Goal: Browse casually

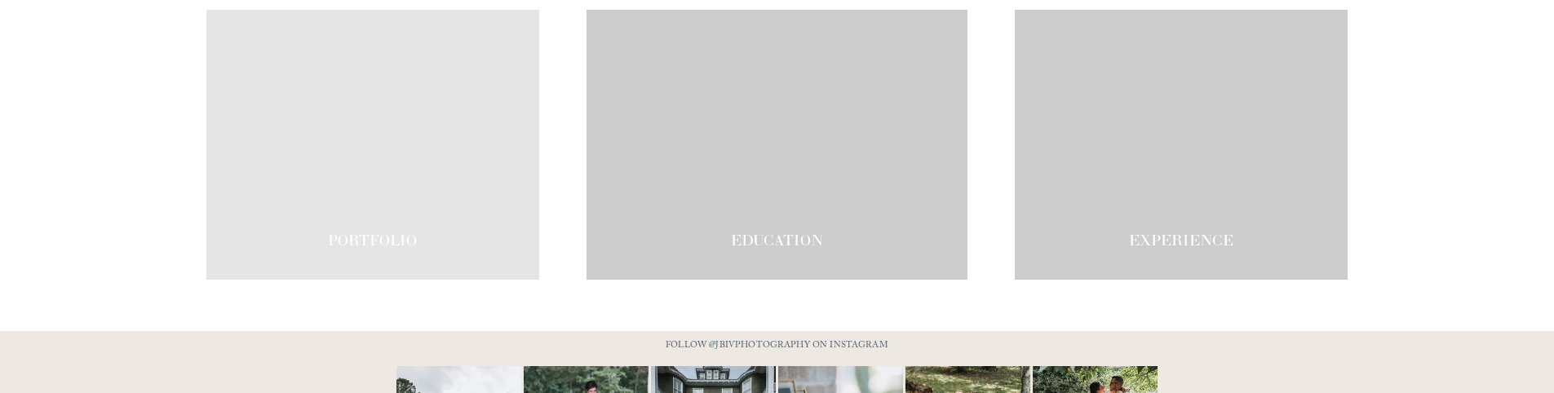
scroll to position [2767, 0]
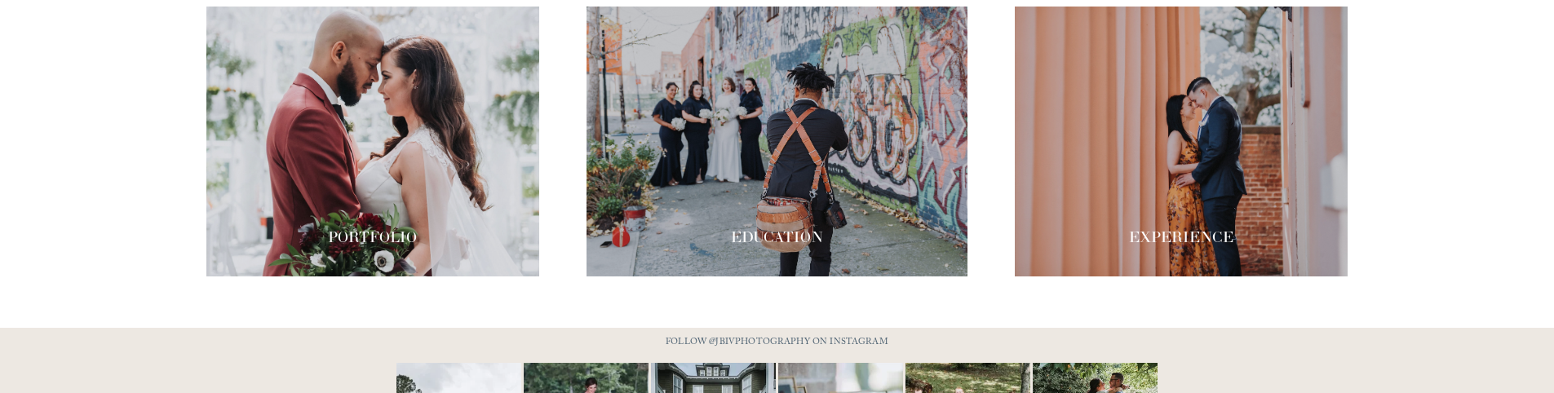
click at [817, 176] on div at bounding box center [776, 142] width 381 height 270
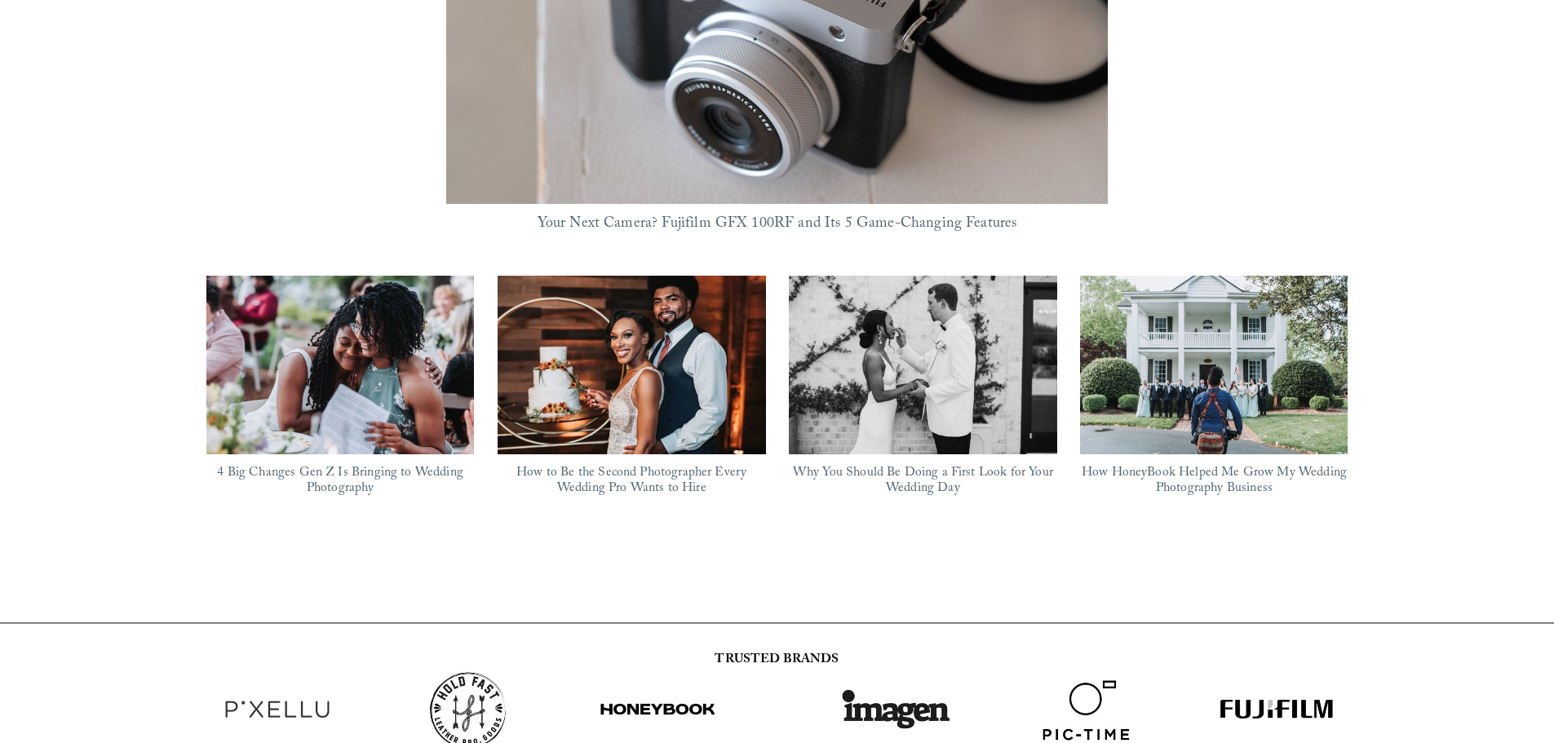
scroll to position [1475, 0]
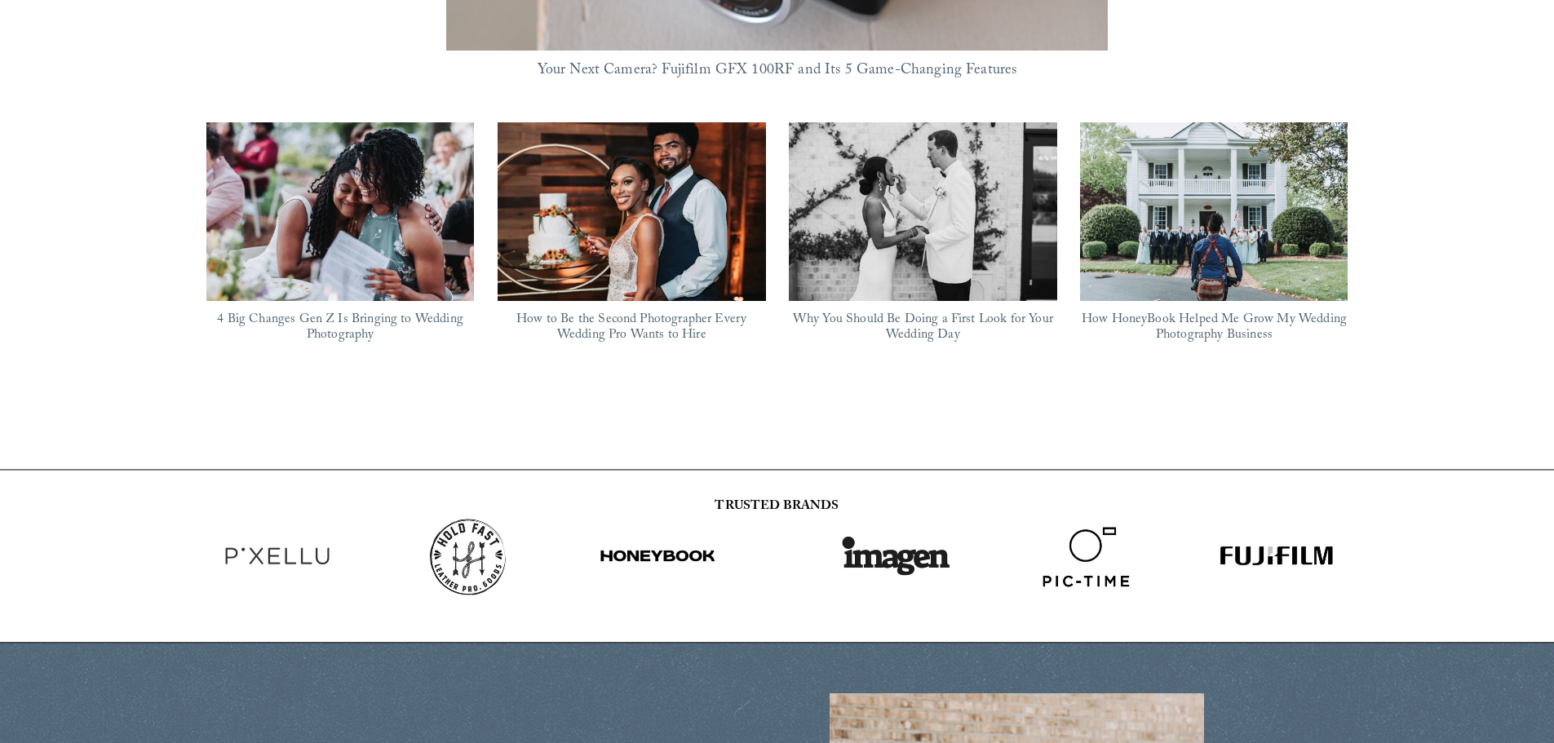
click at [763, 392] on strong "TRUSTED BRANDS" at bounding box center [777, 507] width 124 height 22
click at [816, 392] on strong "TRUSTED BRANDS" at bounding box center [777, 507] width 124 height 22
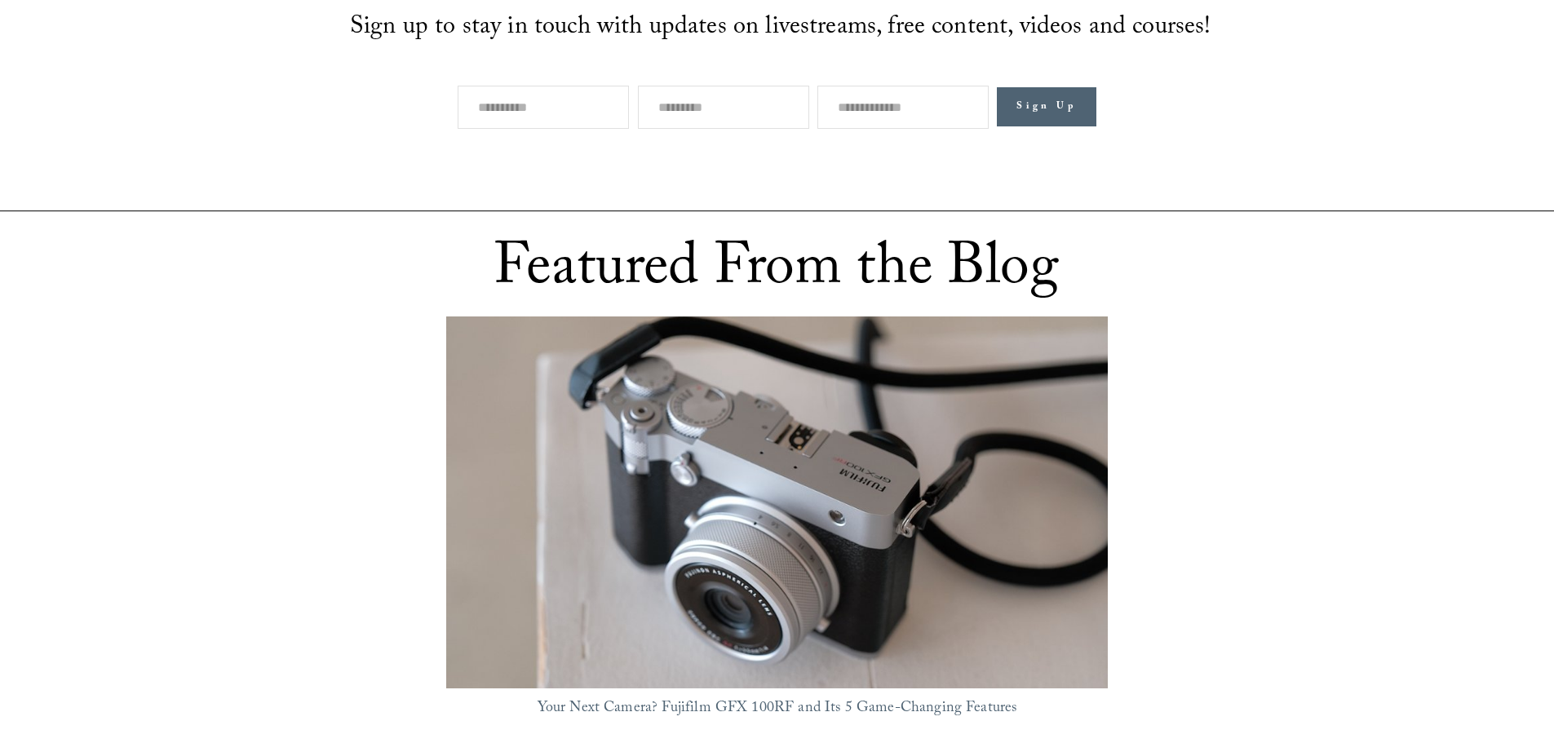
scroll to position [577, 0]
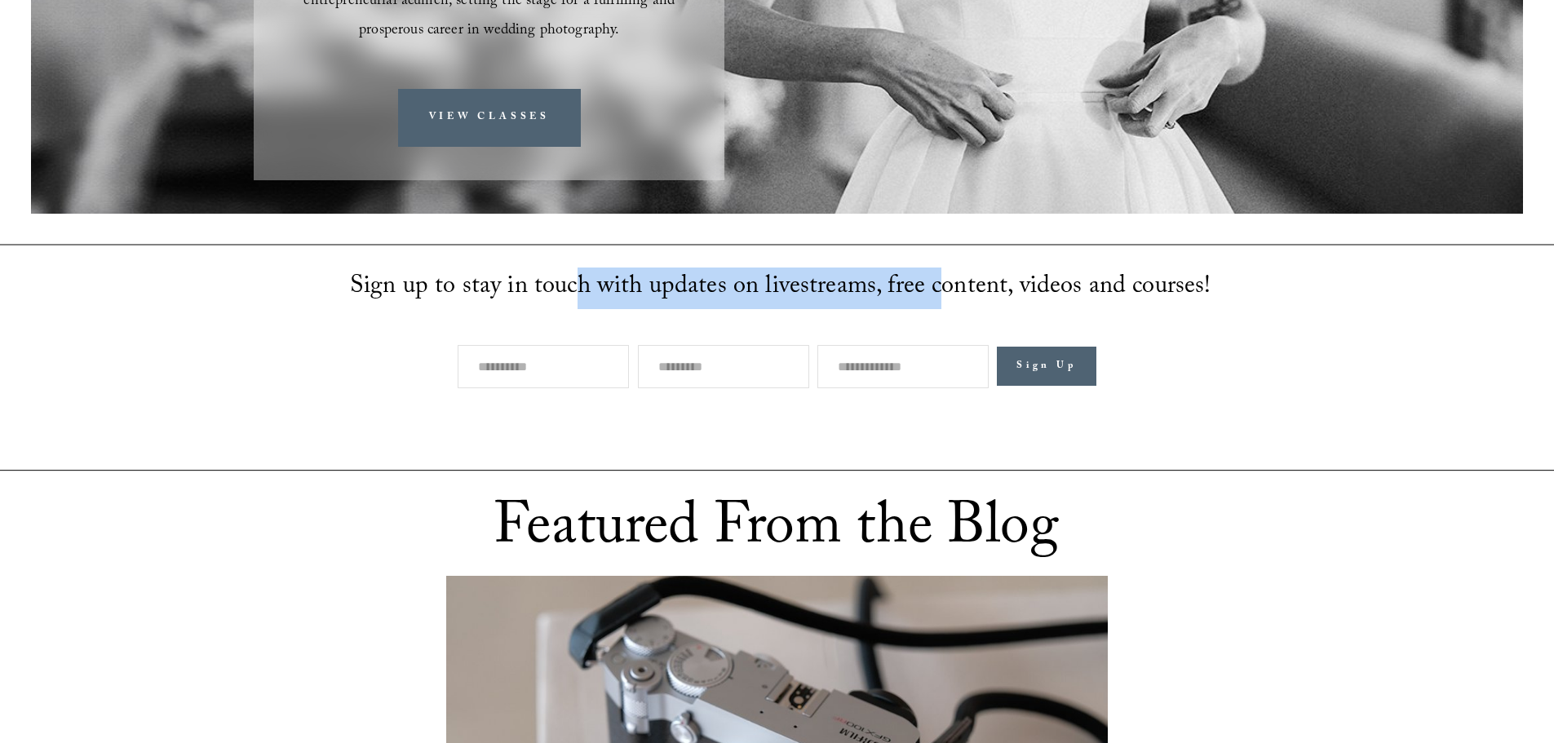
drag, startPoint x: 575, startPoint y: 259, endPoint x: 1082, endPoint y: 267, distance: 506.6
click at [960, 268] on span "Sign up to stay in touch with updates on livestreams, free content, videos and …" at bounding box center [780, 289] width 861 height 42
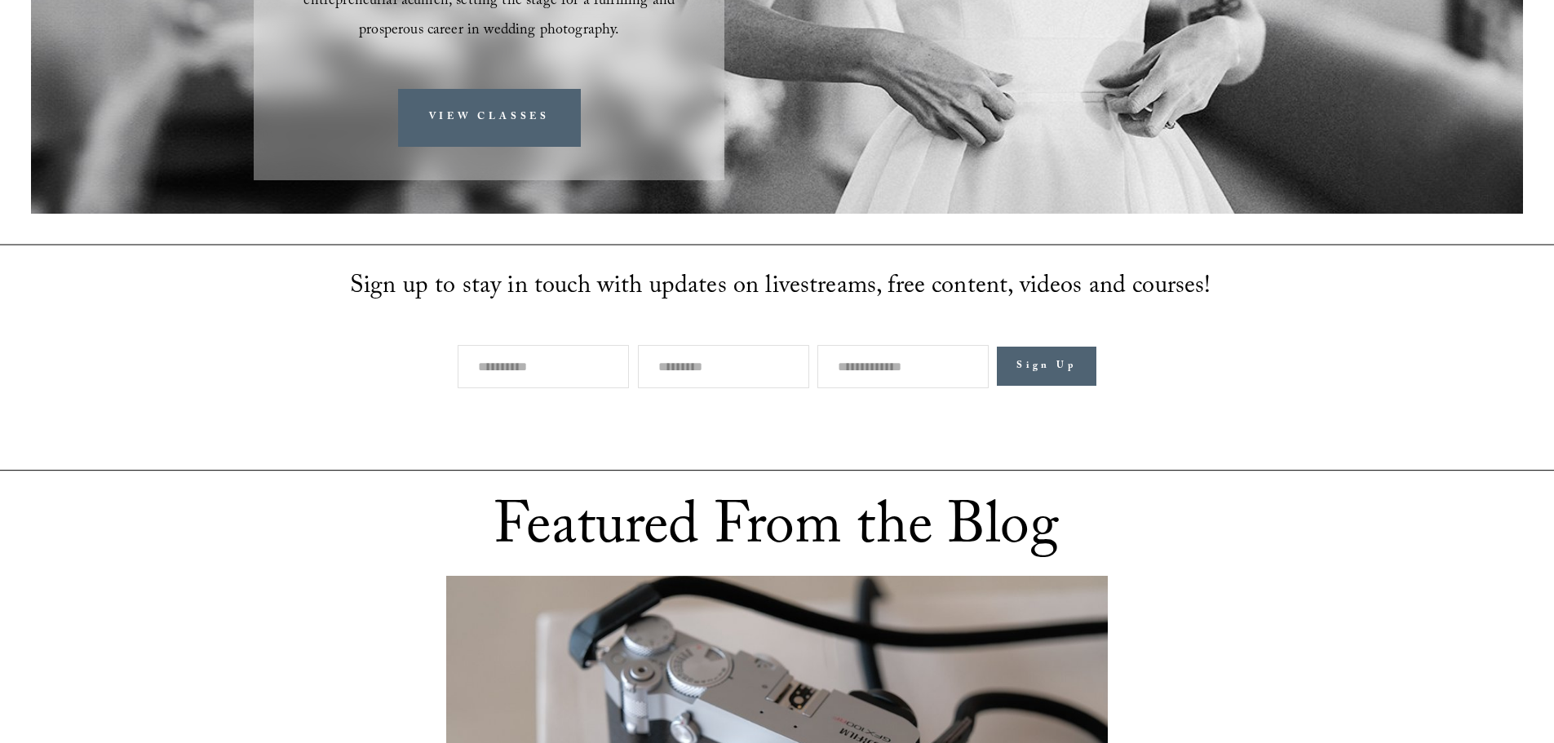
click at [1083, 268] on span "Sign up to stay in touch with updates on livestreams, free content, videos and …" at bounding box center [780, 289] width 861 height 42
click at [883, 345] on input "Email Address" at bounding box center [902, 366] width 171 height 43
drag, startPoint x: 707, startPoint y: 338, endPoint x: 633, endPoint y: 338, distance: 74.2
click at [707, 345] on input "text" at bounding box center [723, 366] width 171 height 43
click at [595, 345] on input "text" at bounding box center [543, 366] width 171 height 43
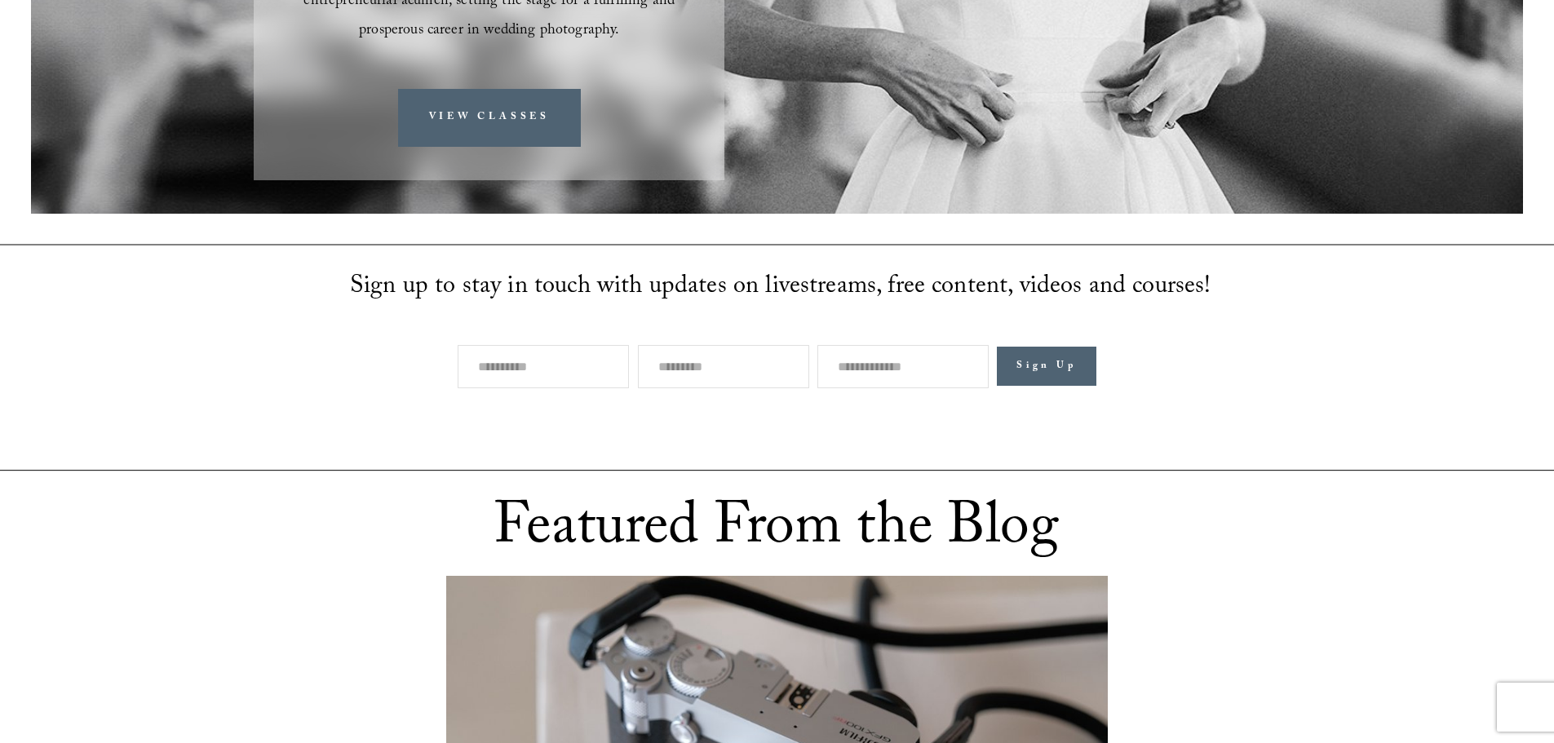
click at [1430, 392] on div "First Name Last Name Email Address Sign Up Thank you! Sign up to stay in touch …" at bounding box center [777, 358] width 1554 height 226
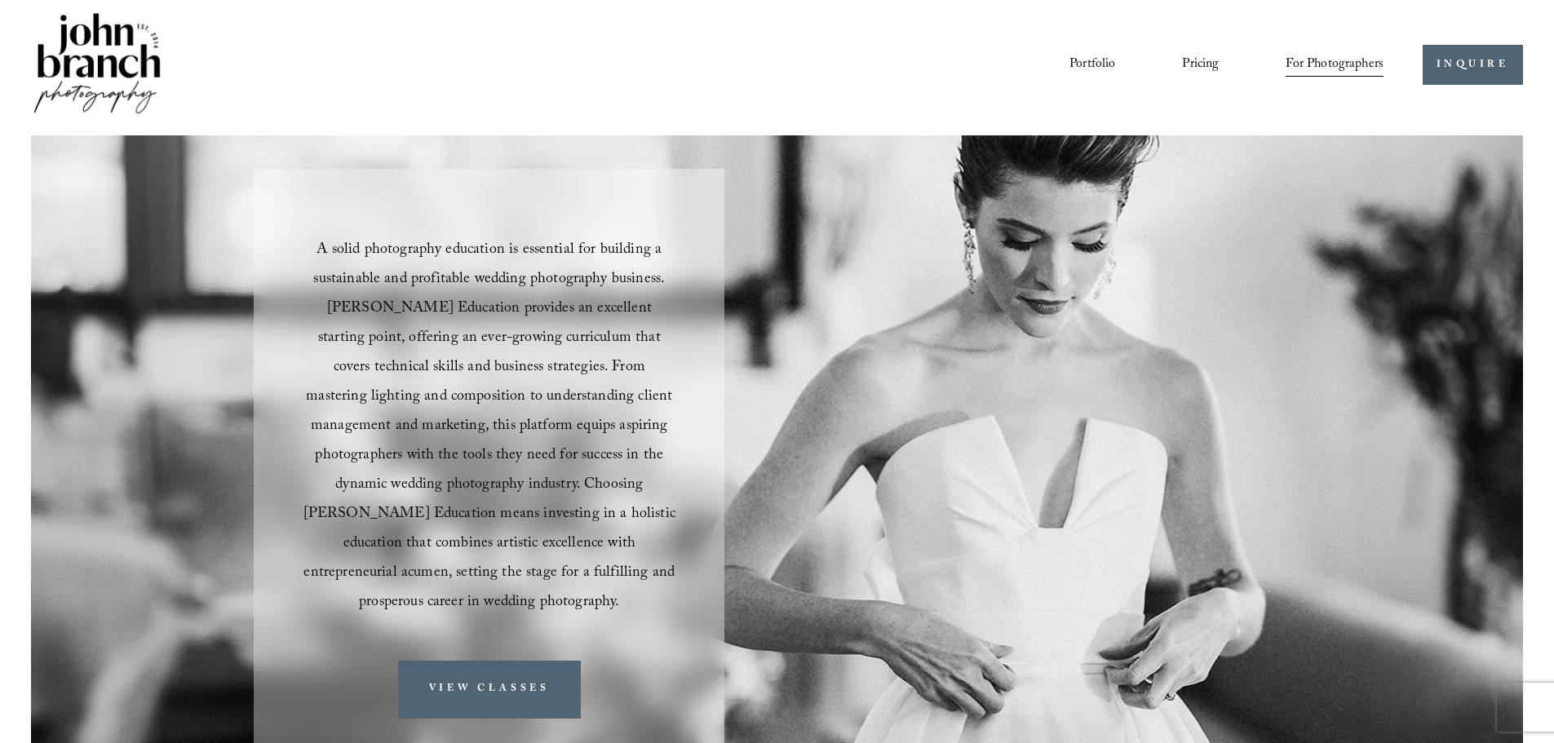
scroll to position [0, 0]
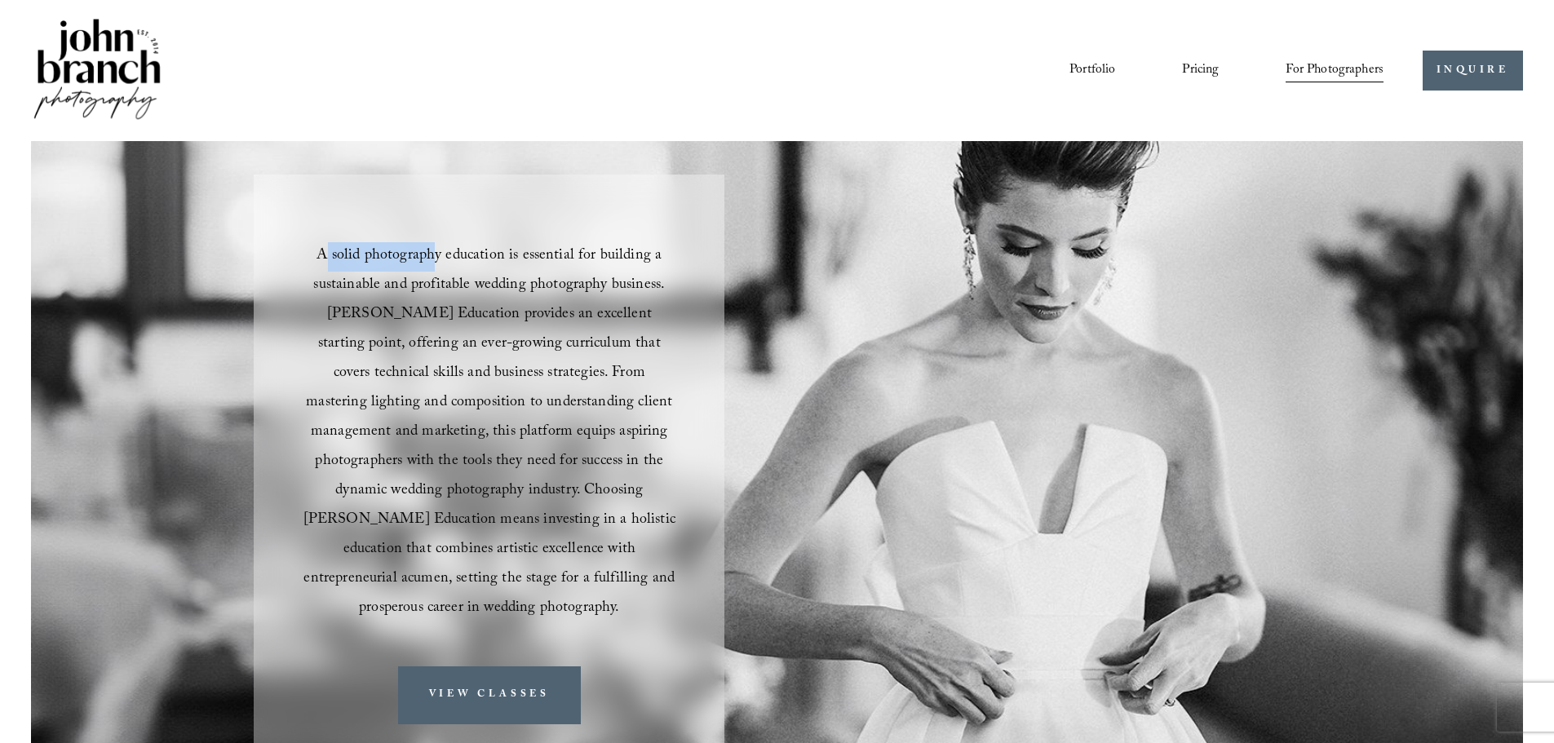
drag, startPoint x: 332, startPoint y: 244, endPoint x: 502, endPoint y: 268, distance: 172.1
click at [448, 268] on span "A solid photography education is essential for building a sustainable and profi…" at bounding box center [491, 433] width 376 height 378
click at [516, 267] on span "A solid photography education is essential for building a sustainable and profi…" at bounding box center [491, 433] width 376 height 378
drag, startPoint x: 456, startPoint y: 262, endPoint x: 532, endPoint y: 261, distance: 75.9
click at [531, 261] on span "A solid photography education is essential for building a sustainable and profi…" at bounding box center [491, 433] width 376 height 378
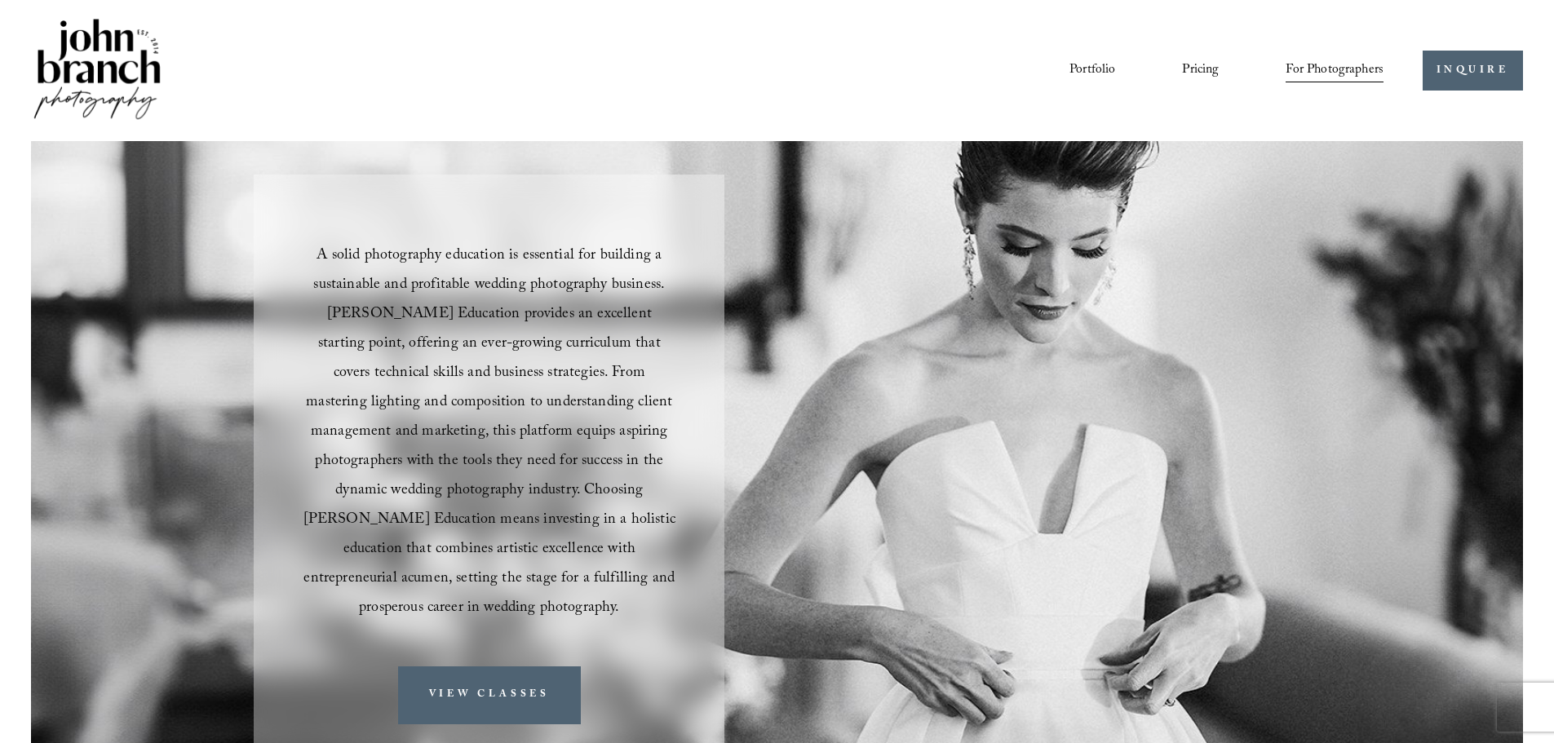
click at [545, 259] on span "A solid photography education is essential for building a sustainable and profi…" at bounding box center [491, 433] width 376 height 378
click at [530, 259] on span "A solid photography education is essential for building a sustainable and profi…" at bounding box center [491, 433] width 376 height 378
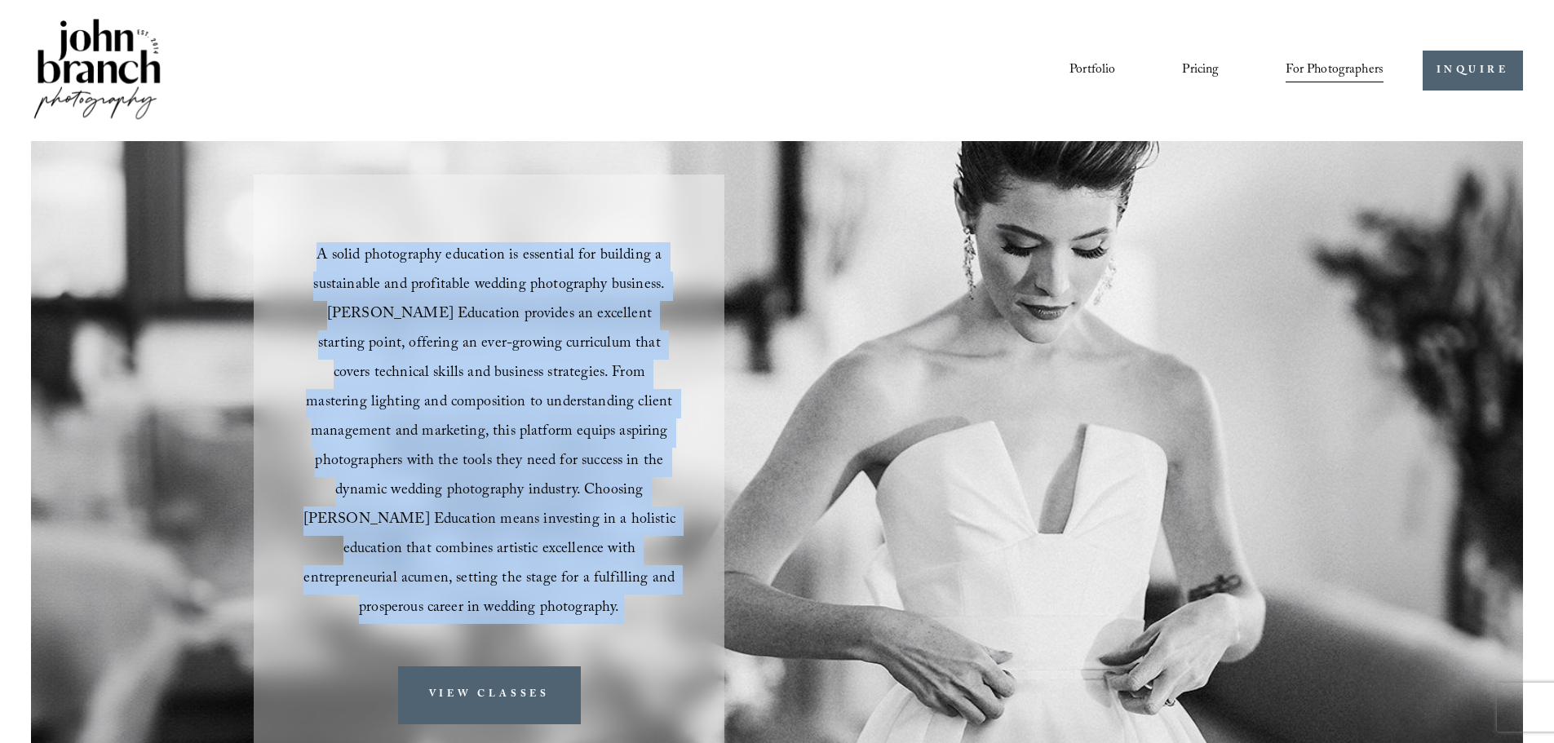
click at [530, 259] on span "A solid photography education is essential for building a sustainable and profi…" at bounding box center [491, 433] width 376 height 378
click at [540, 357] on p "A solid photography education is essential for building a sustainable and profi…" at bounding box center [489, 433] width 374 height 382
click at [400, 362] on span "A solid photography education is essential for building a sustainable and profi…" at bounding box center [491, 433] width 376 height 378
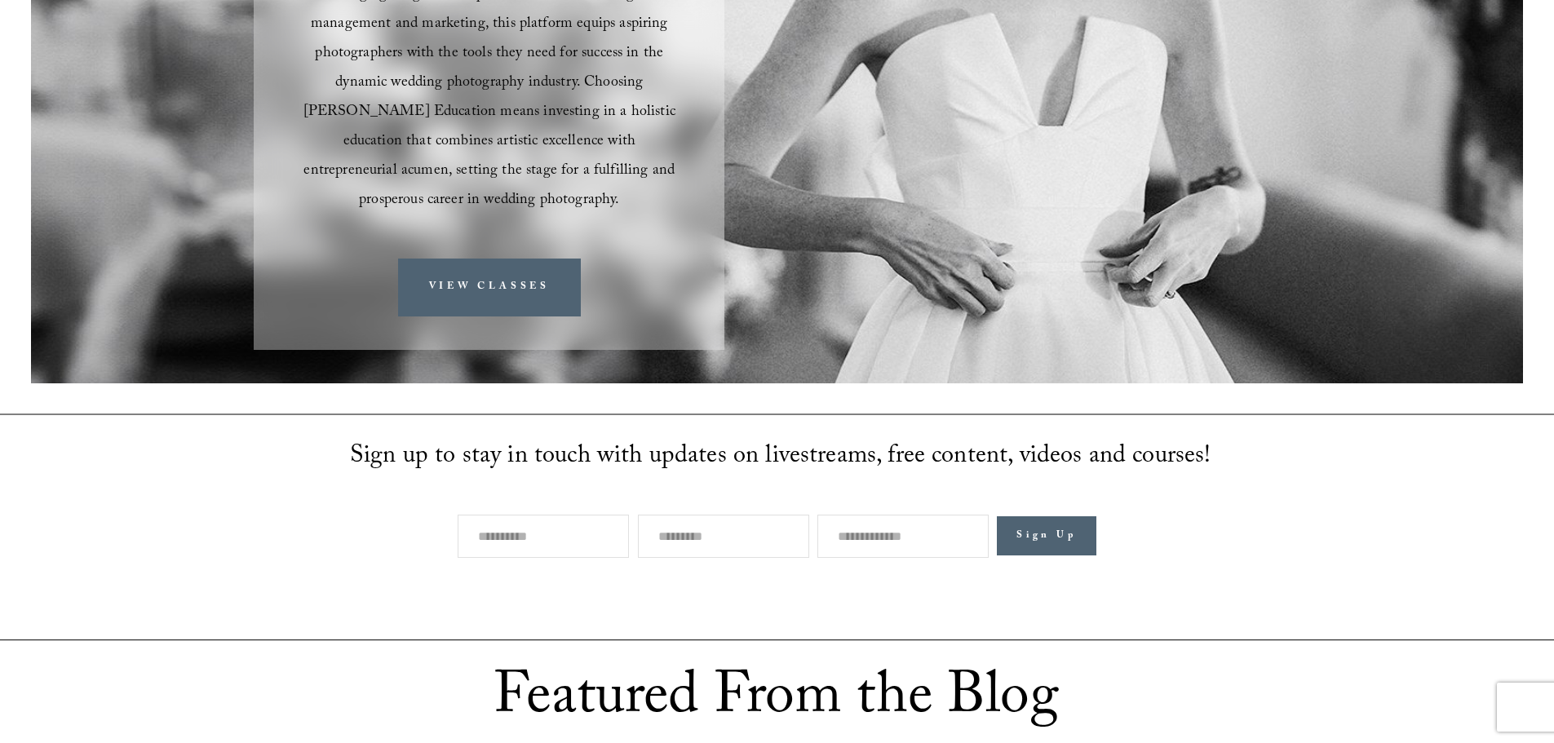
scroll to position [82, 0]
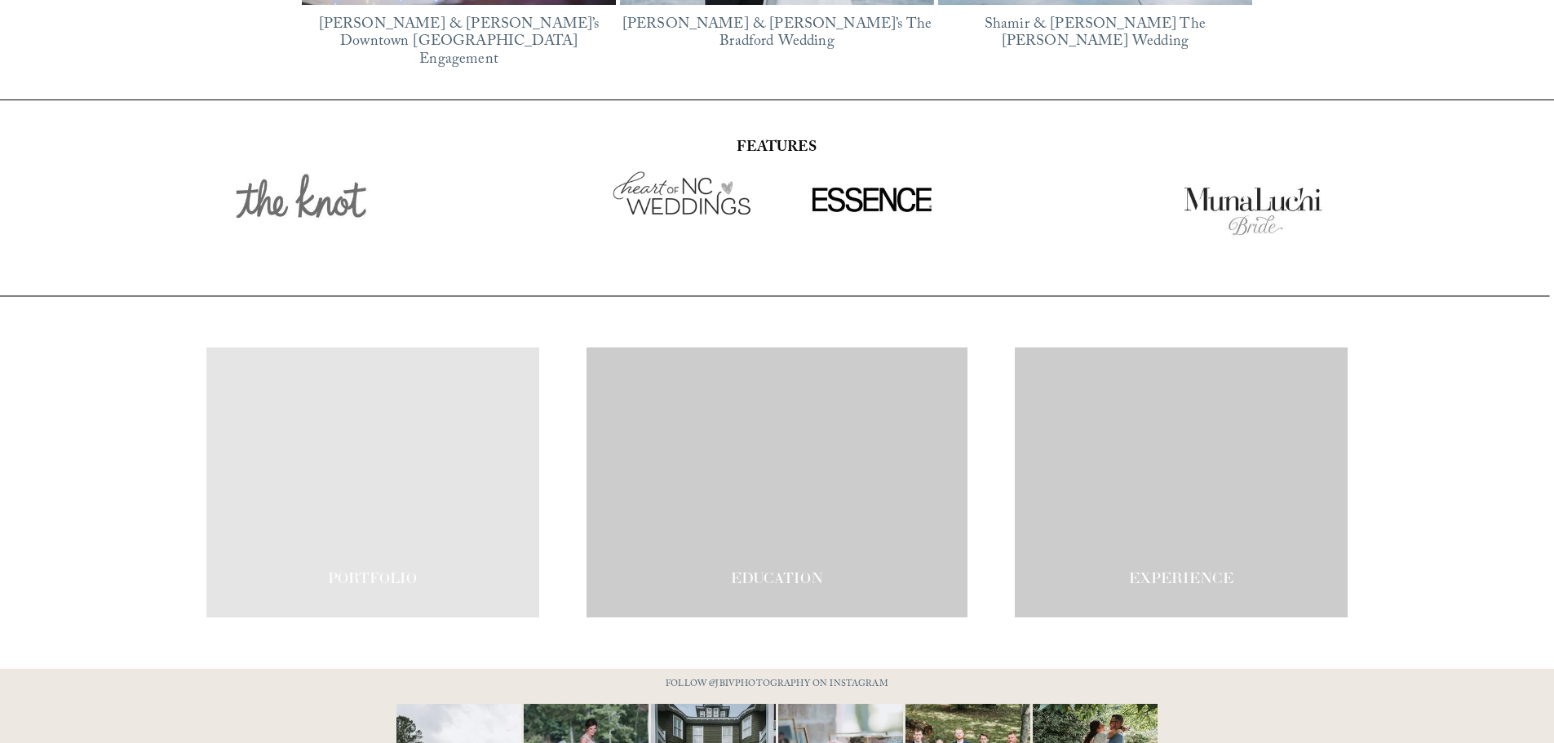
scroll to position [2848, 0]
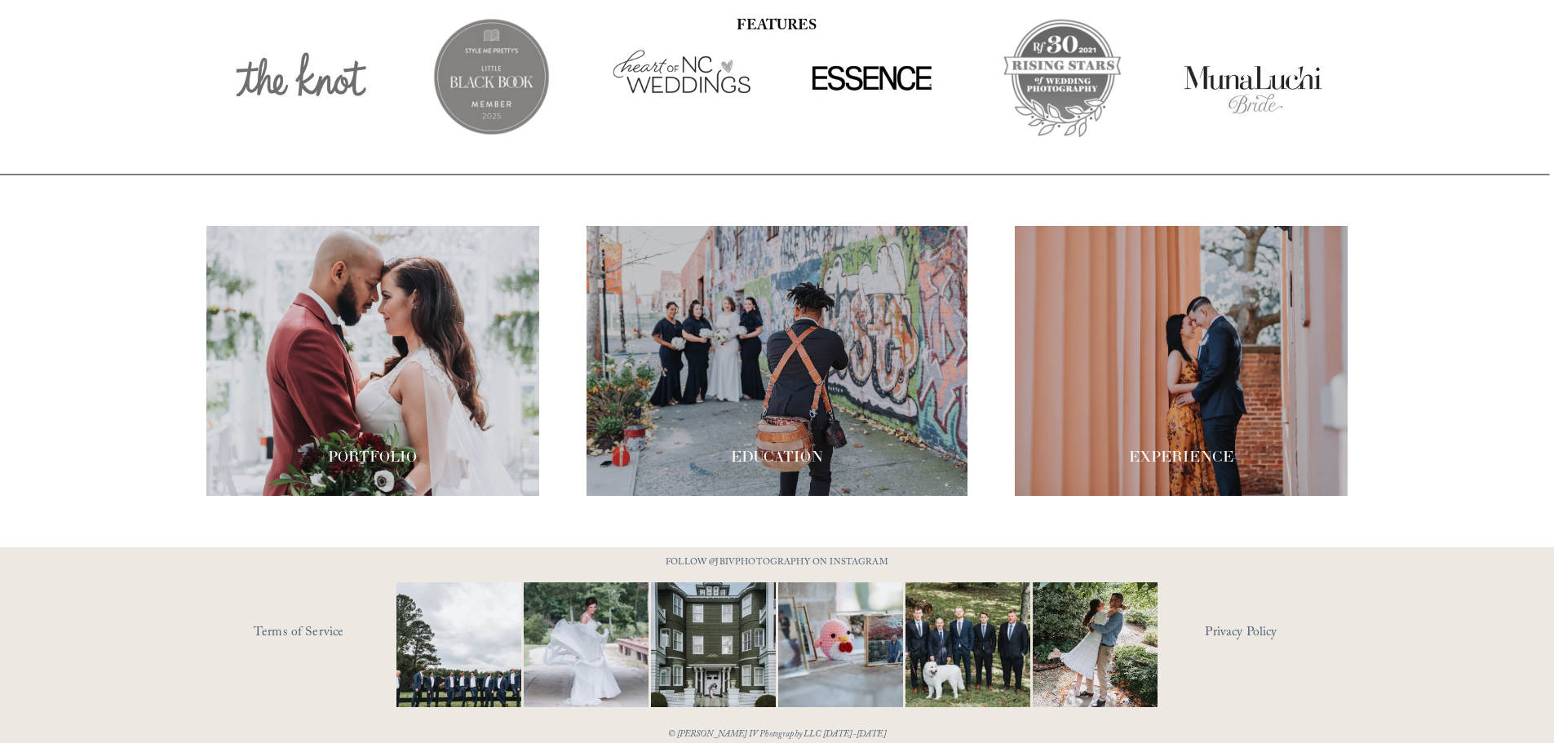
click at [775, 447] on span "EDUCATION" at bounding box center [777, 456] width 92 height 19
click at [375, 447] on span "PORTFOLIO" at bounding box center [372, 456] width 89 height 19
click at [1174, 447] on span "EXPERIENCE" at bounding box center [1181, 456] width 104 height 19
click at [1198, 285] on div at bounding box center [1181, 361] width 333 height 270
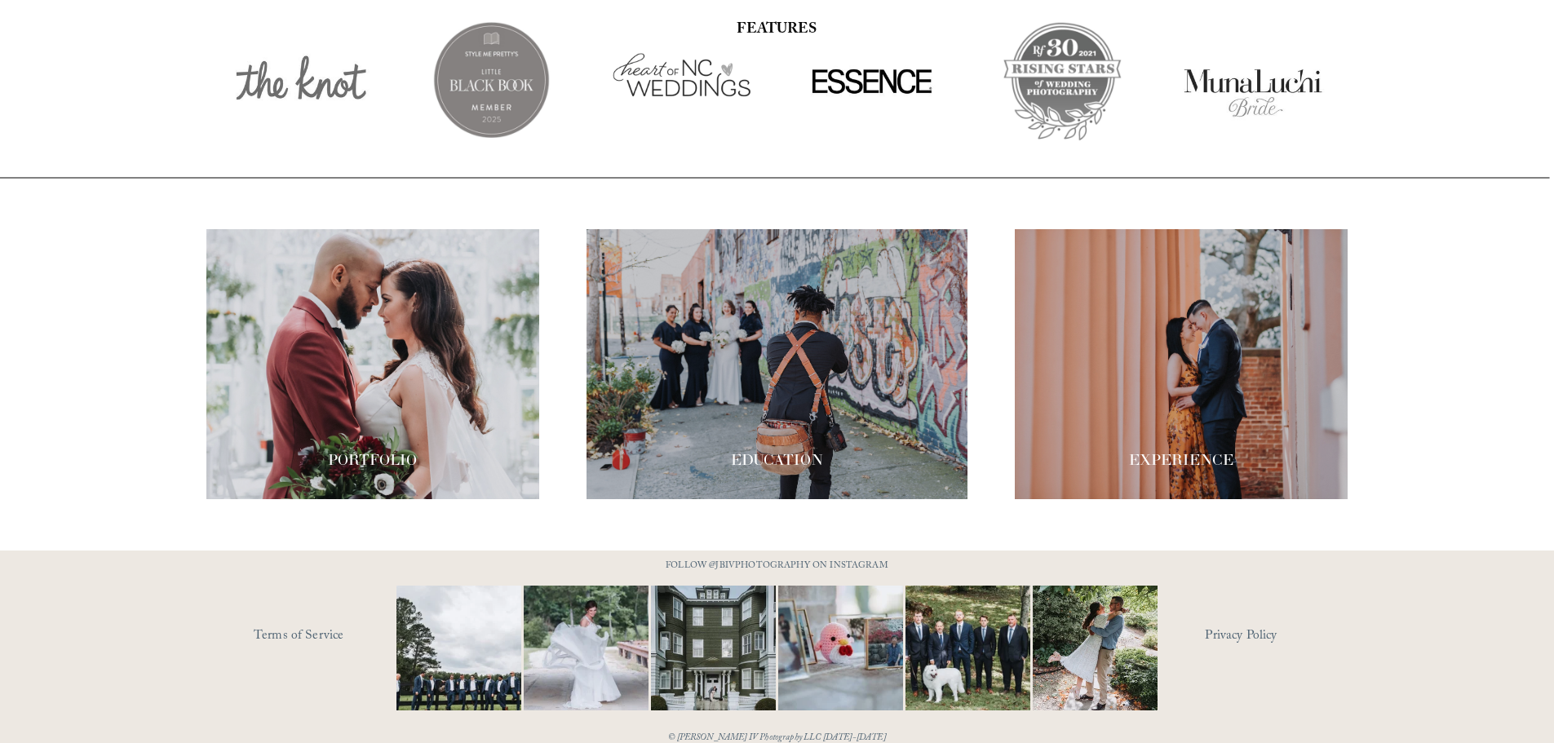
click at [706, 334] on div at bounding box center [776, 364] width 381 height 270
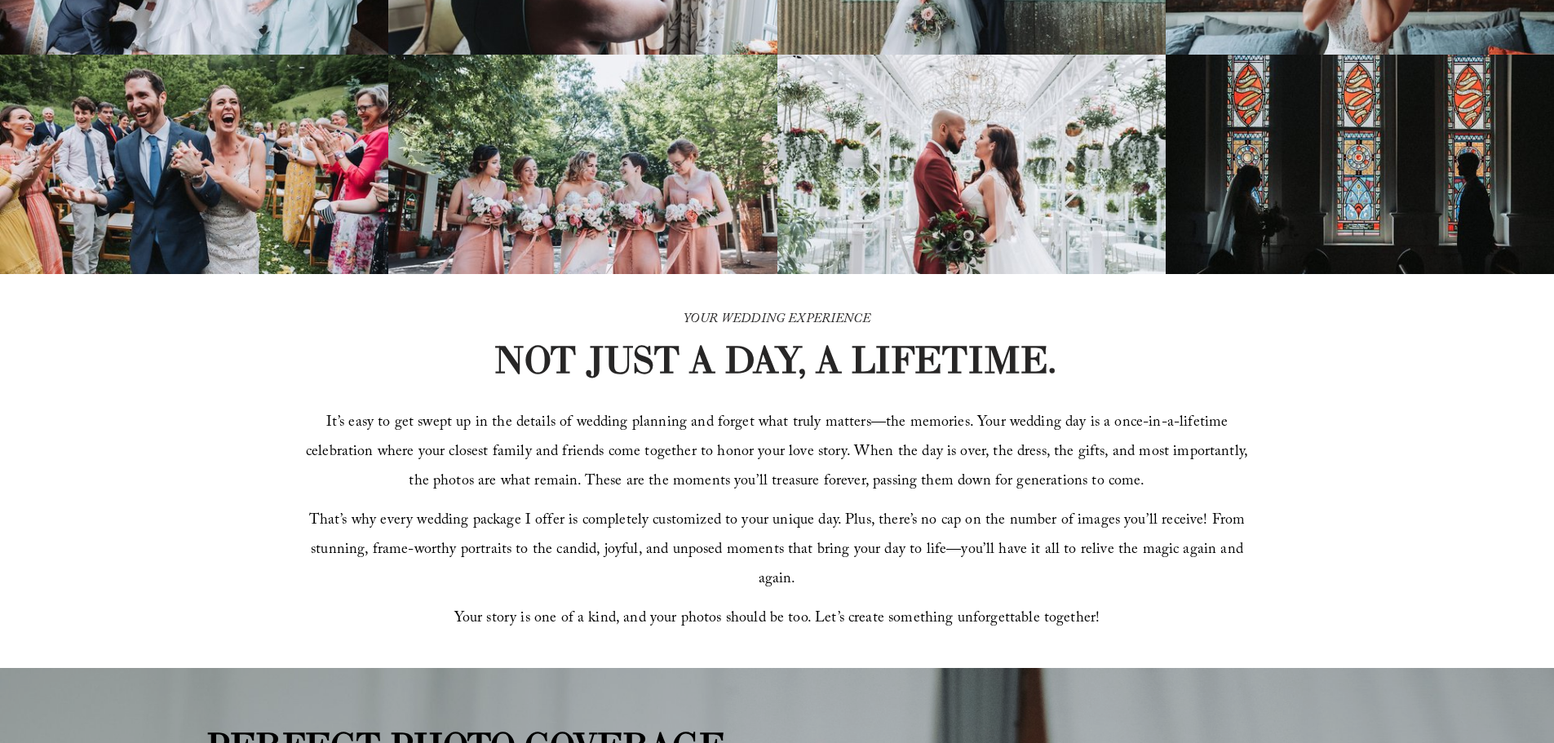
scroll to position [82, 0]
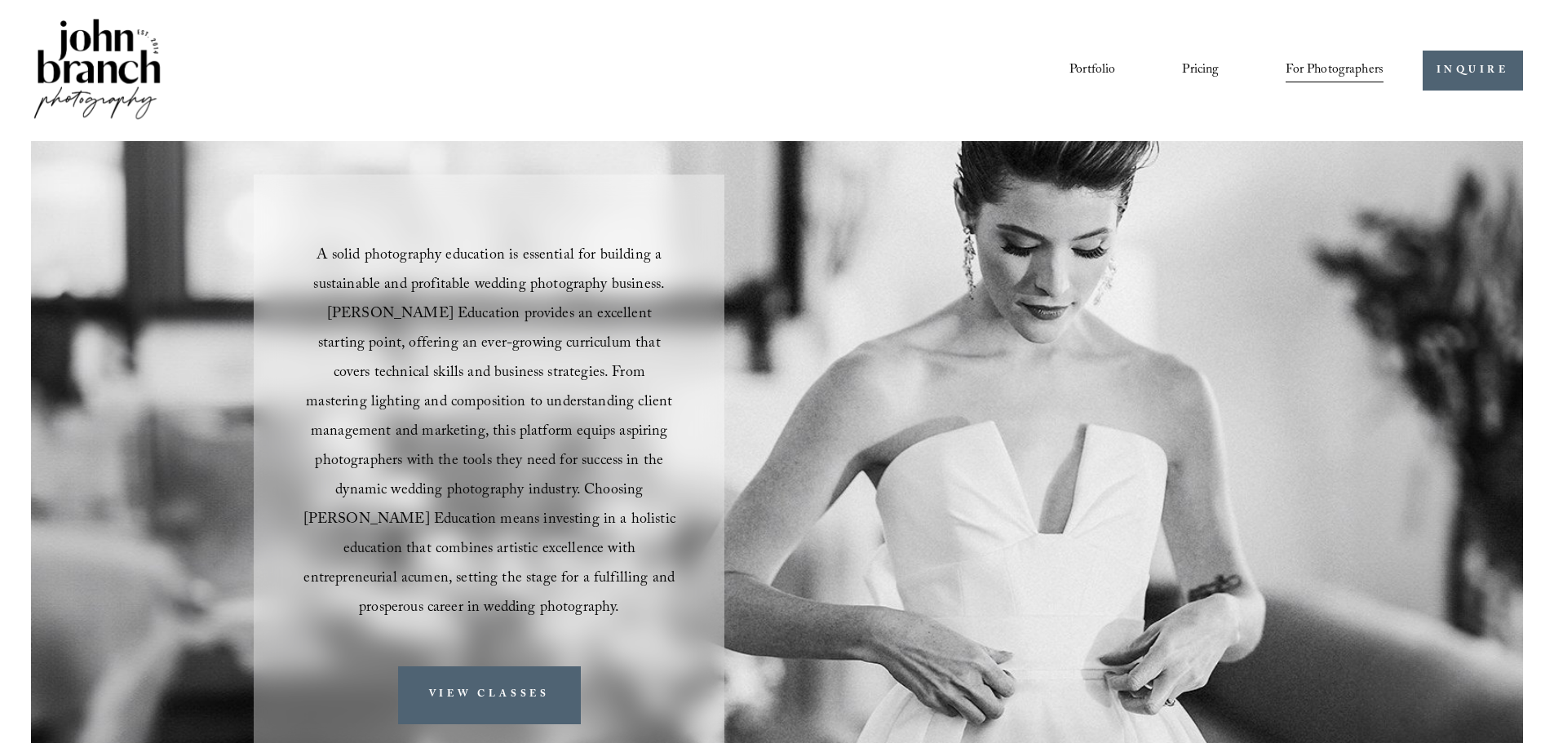
click at [139, 56] on img at bounding box center [97, 70] width 132 height 110
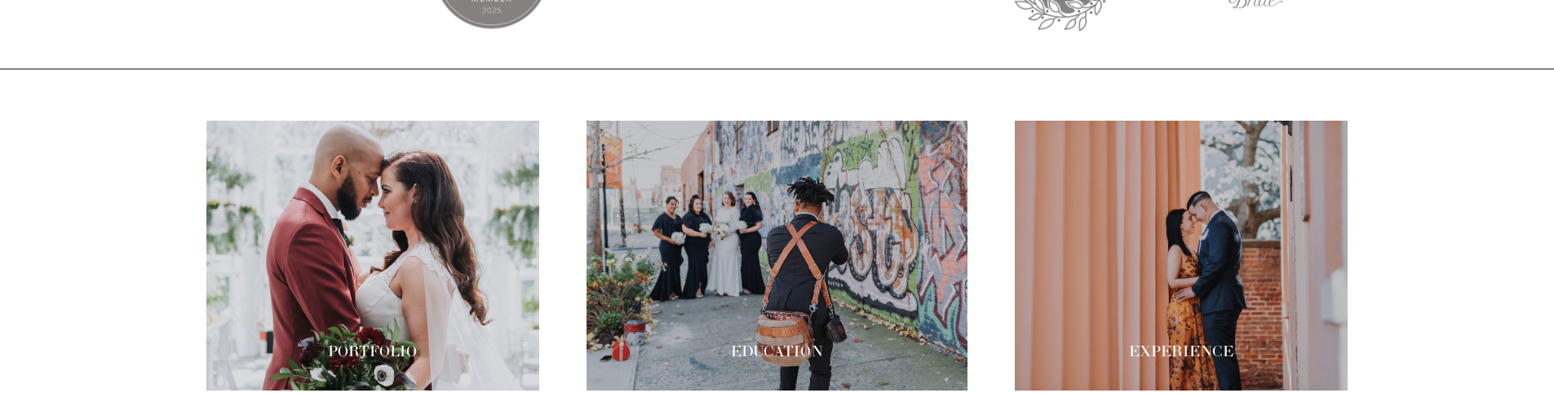
scroll to position [2734, 0]
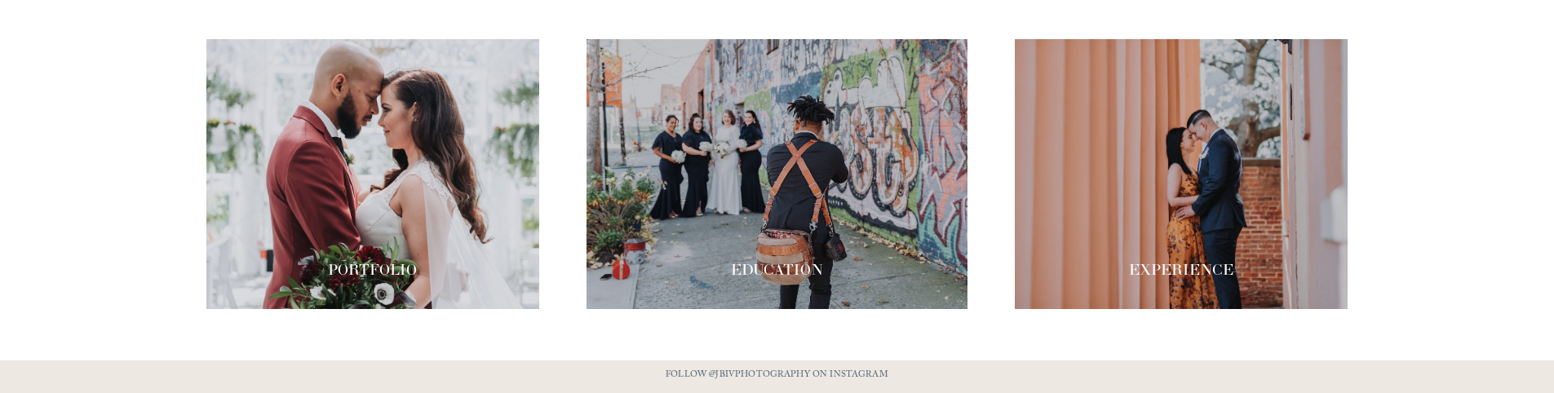
click at [728, 117] on div at bounding box center [776, 174] width 381 height 270
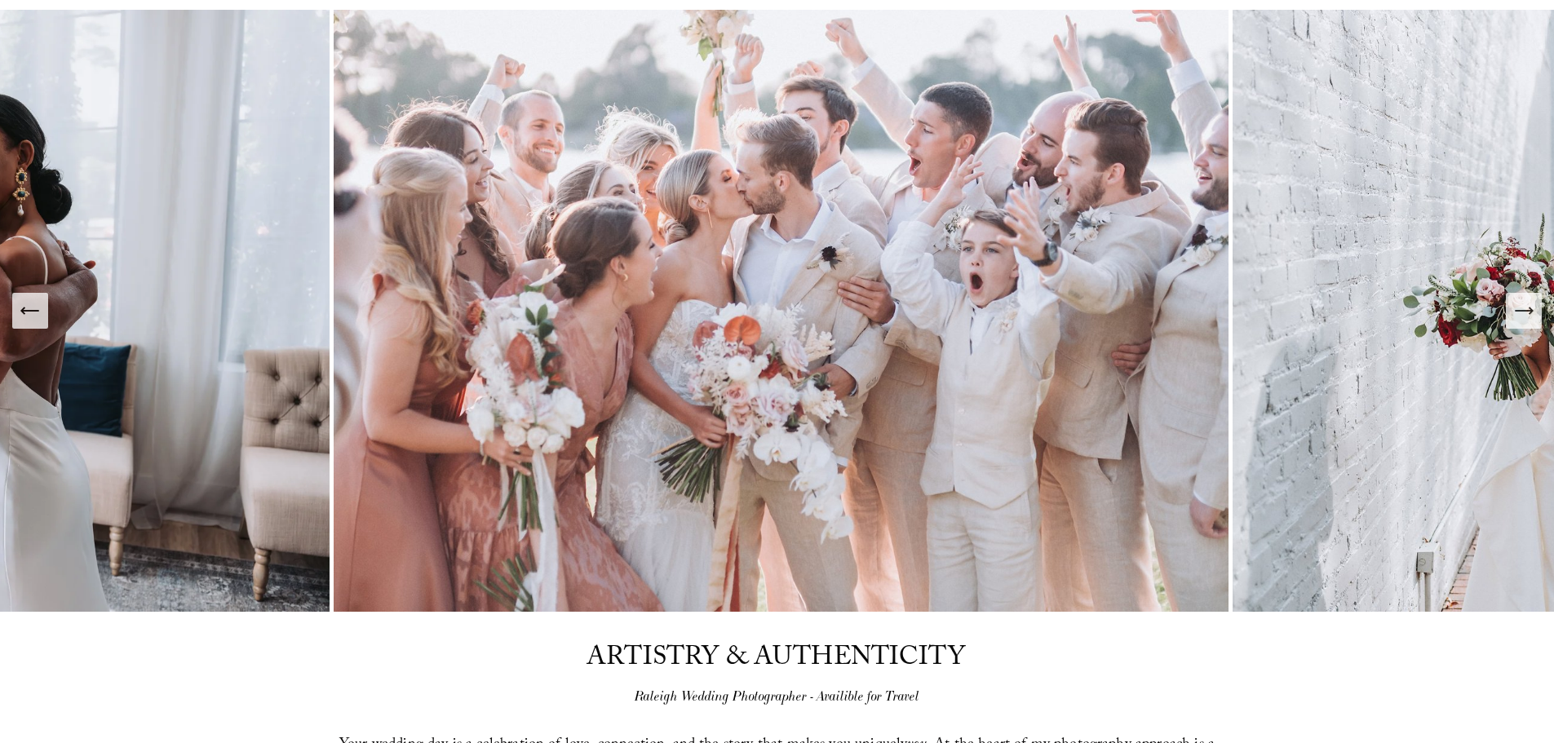
scroll to position [0, 0]
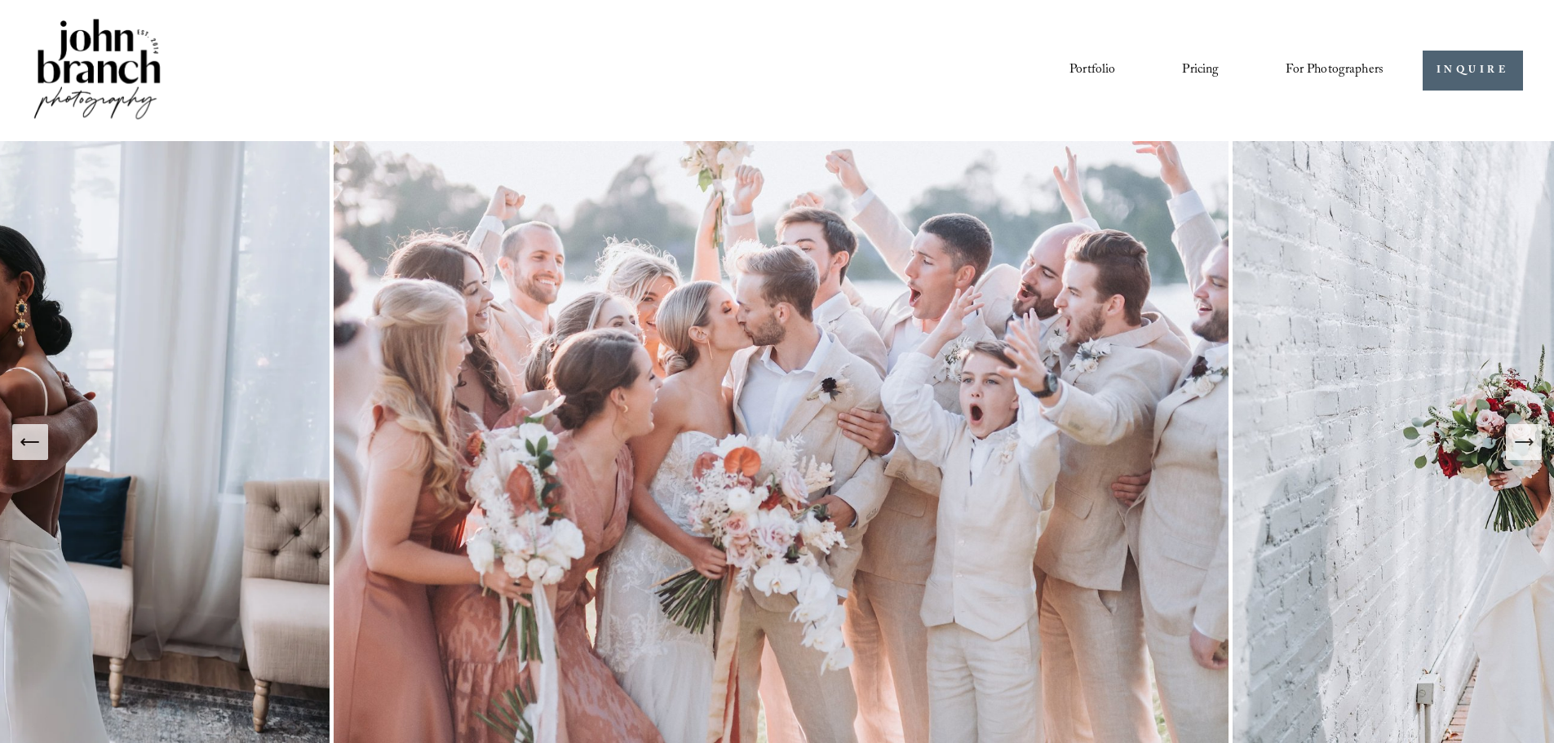
click at [1526, 449] on icon "Next Slide" at bounding box center [1523, 442] width 23 height 23
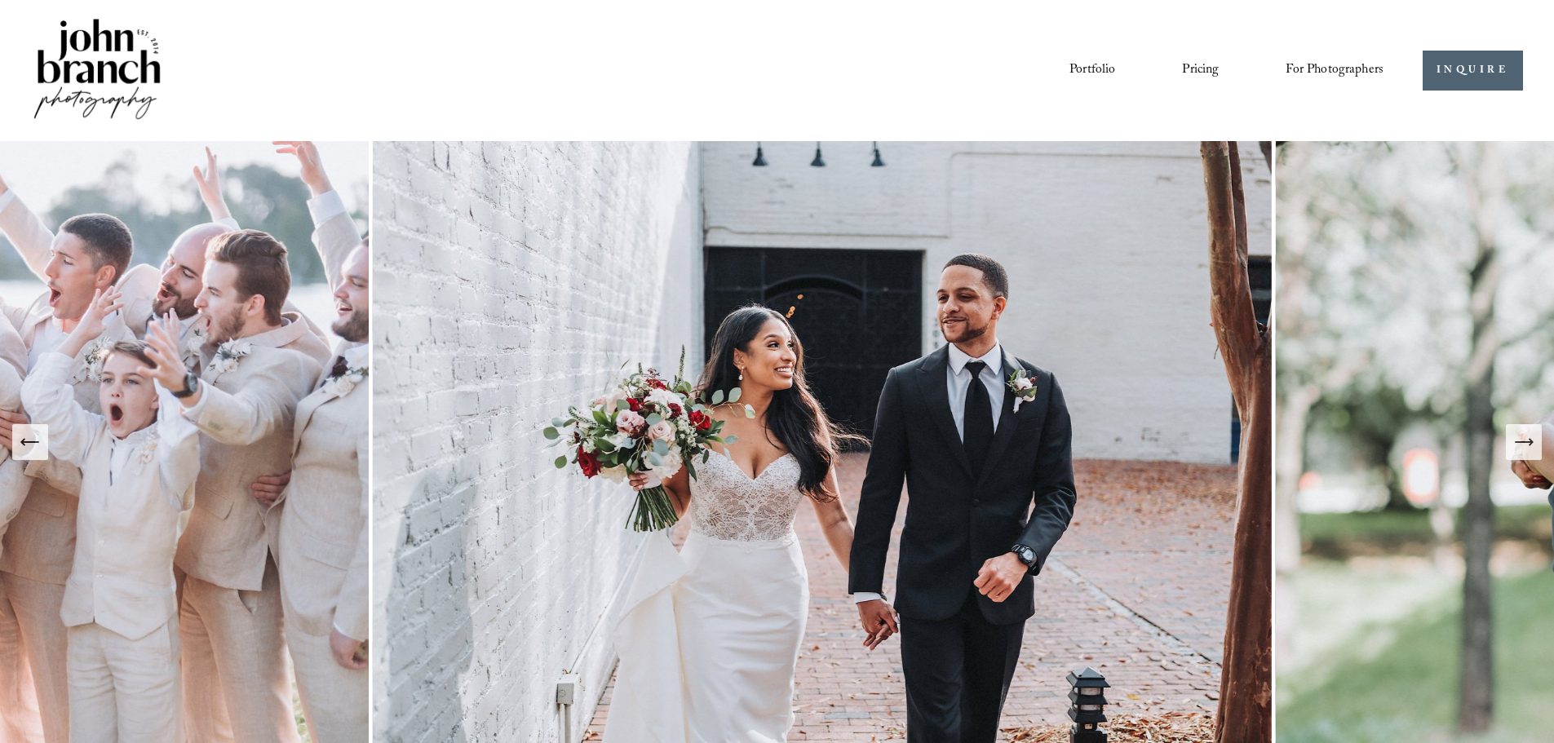
click at [1517, 447] on icon "Next Slide" at bounding box center [1523, 442] width 23 height 23
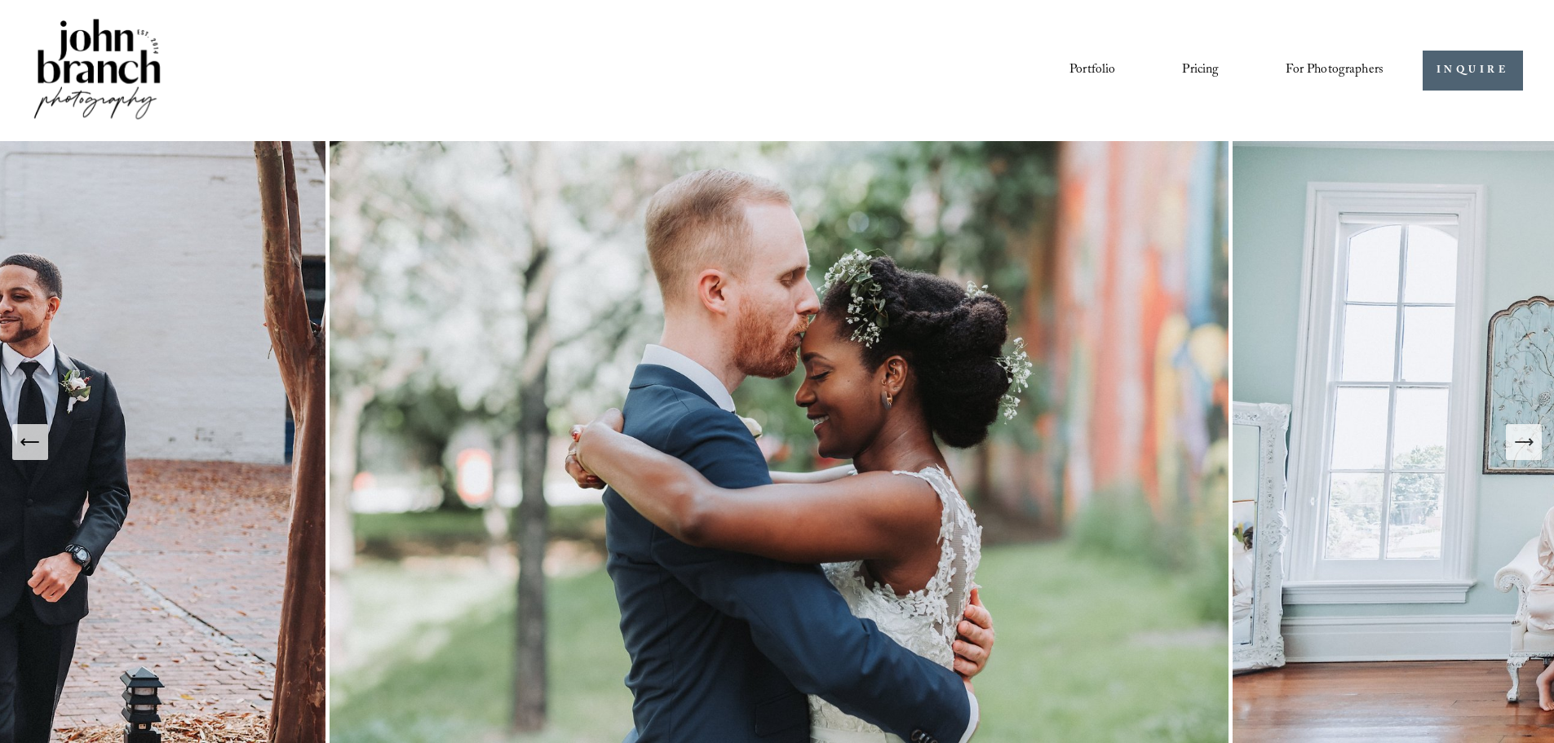
click at [1517, 447] on icon "Next Slide" at bounding box center [1523, 442] width 23 height 23
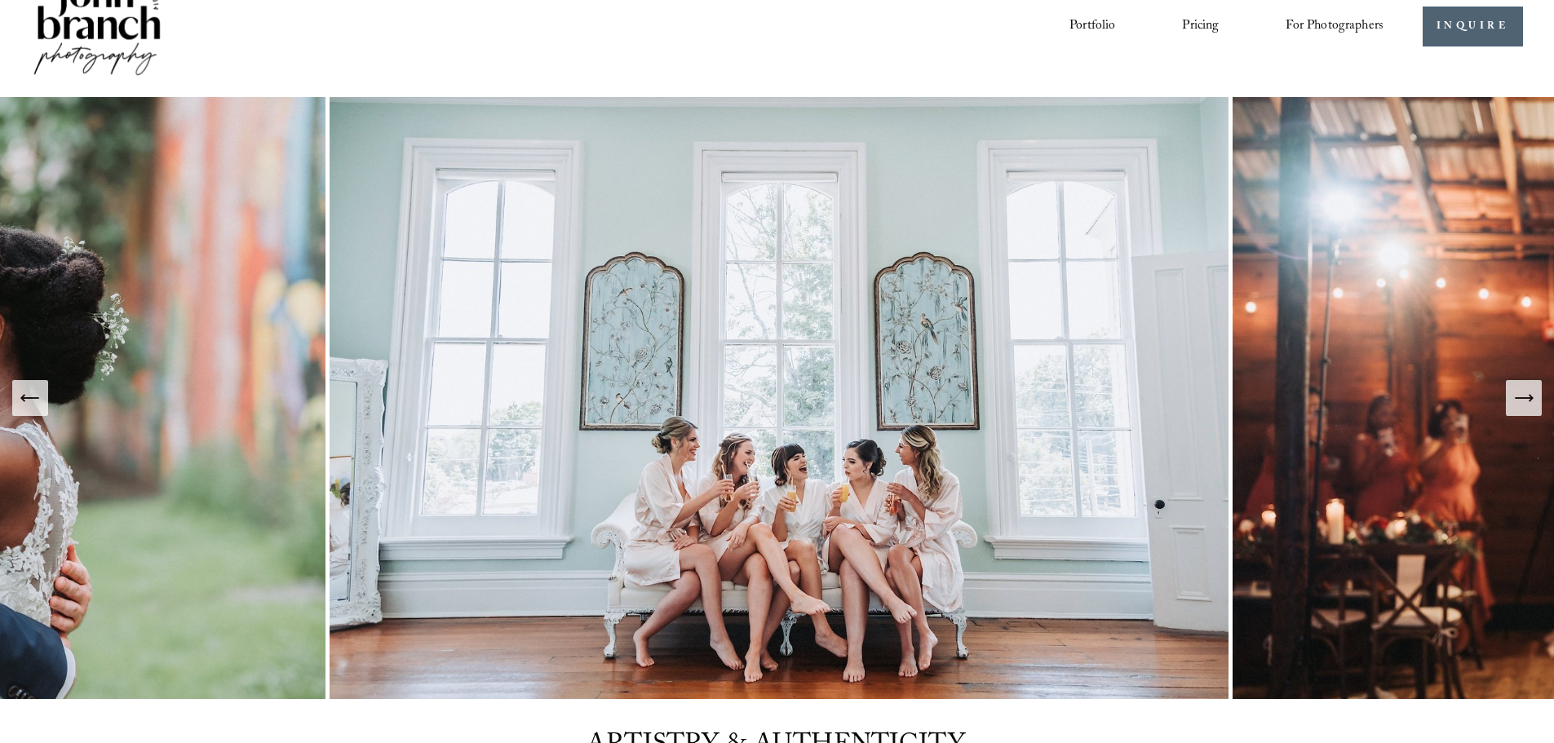
scroll to position [82, 0]
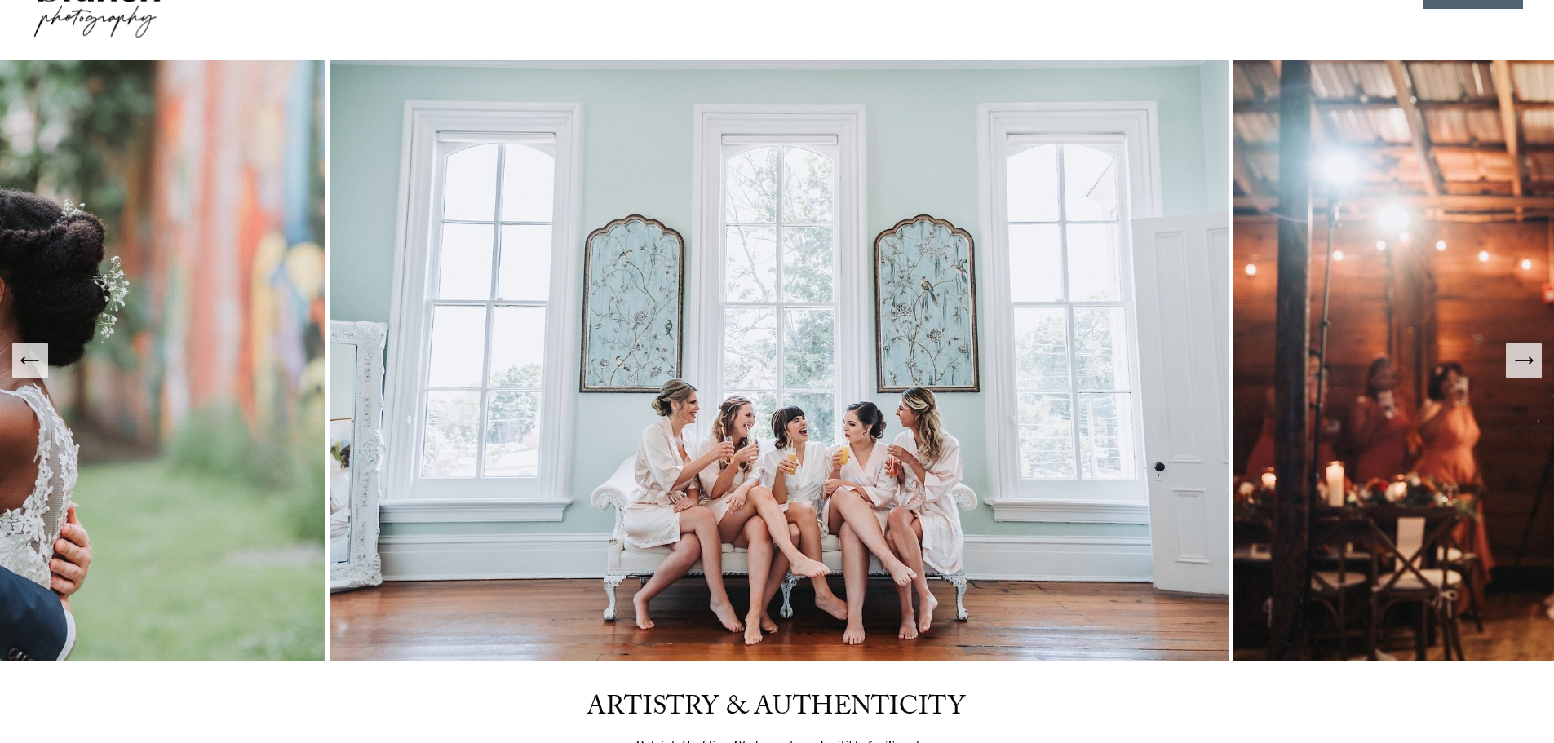
click at [28, 370] on icon "Previous Slide" at bounding box center [30, 360] width 23 height 23
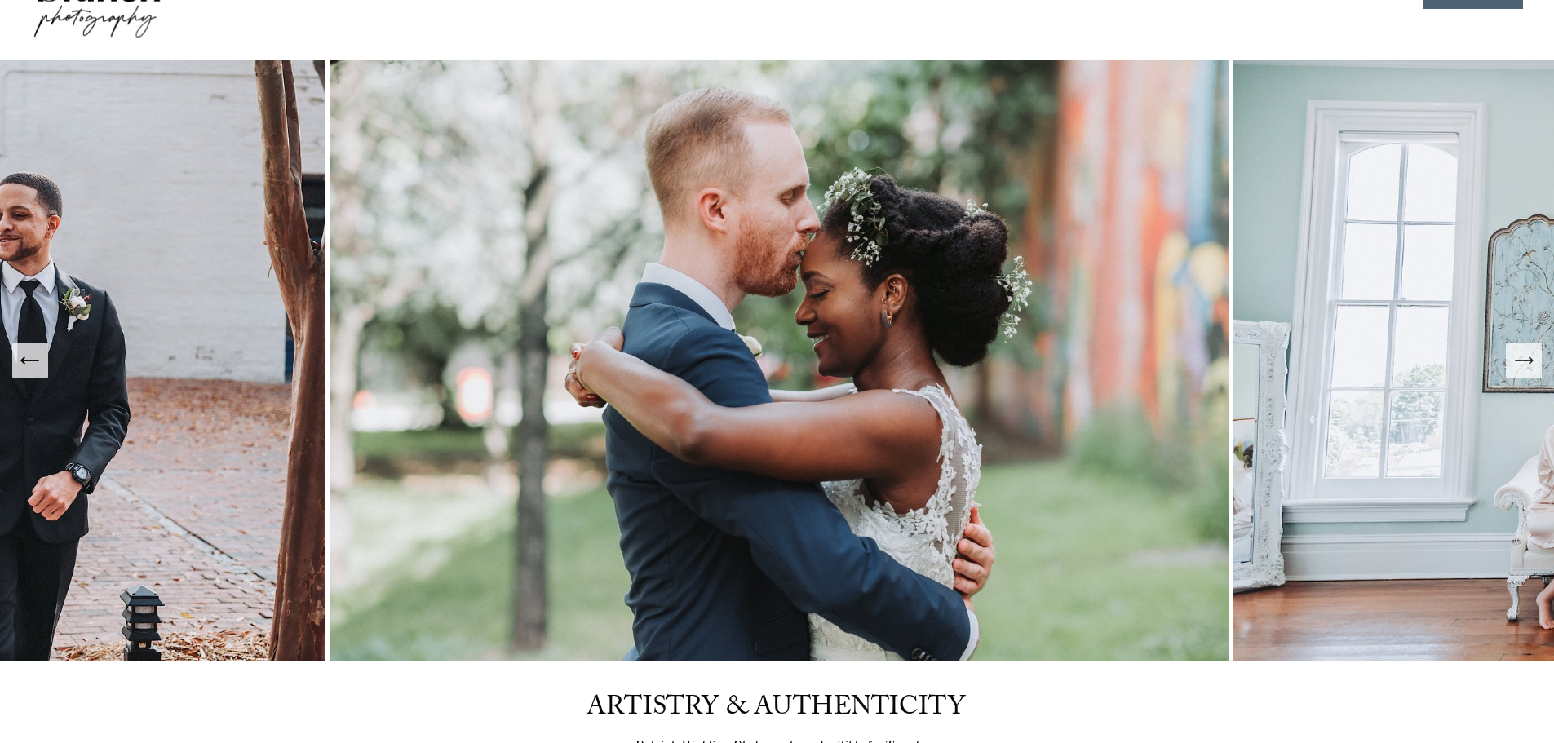
click at [28, 370] on icon "Previous Slide" at bounding box center [30, 360] width 23 height 23
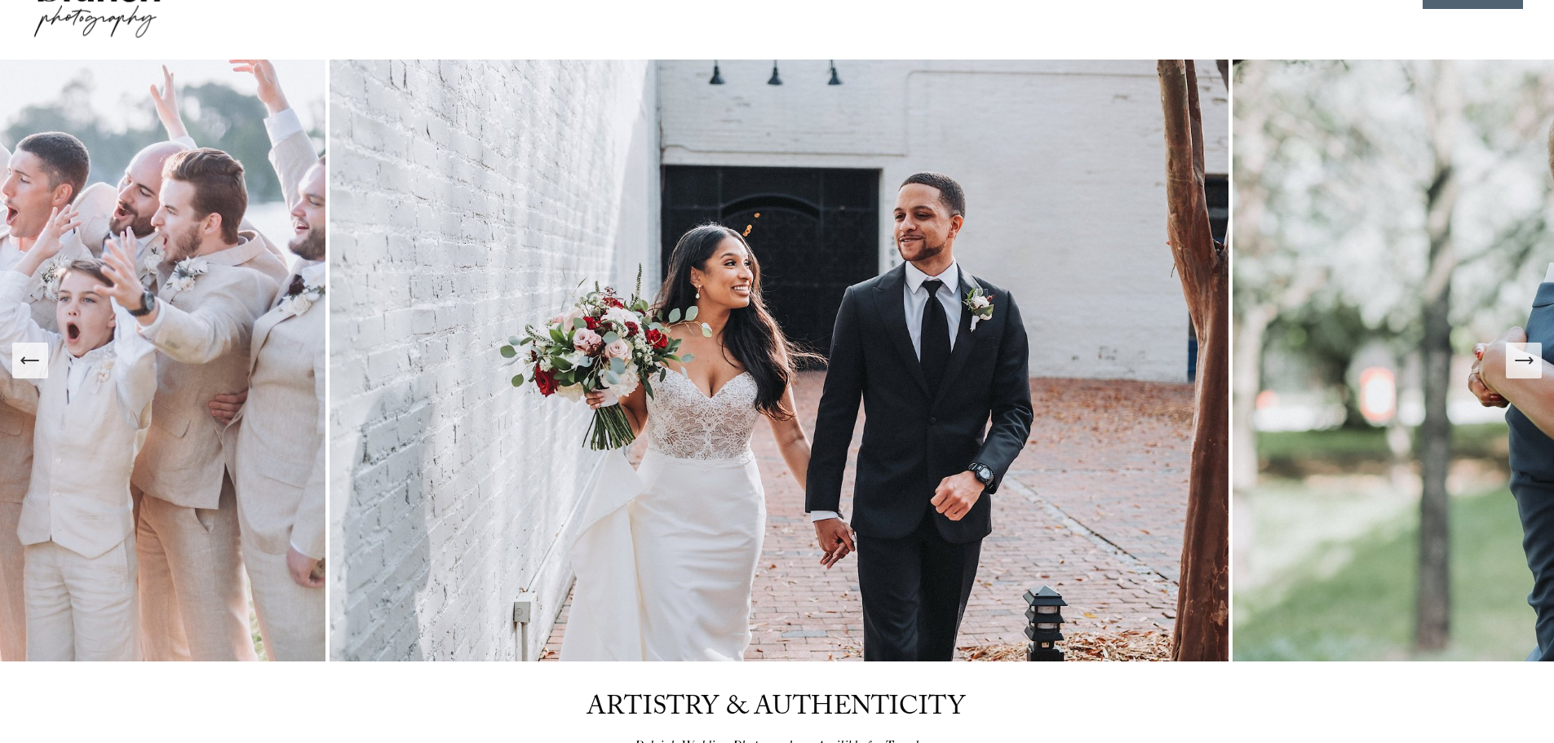
click at [28, 370] on icon "Previous Slide" at bounding box center [30, 360] width 23 height 23
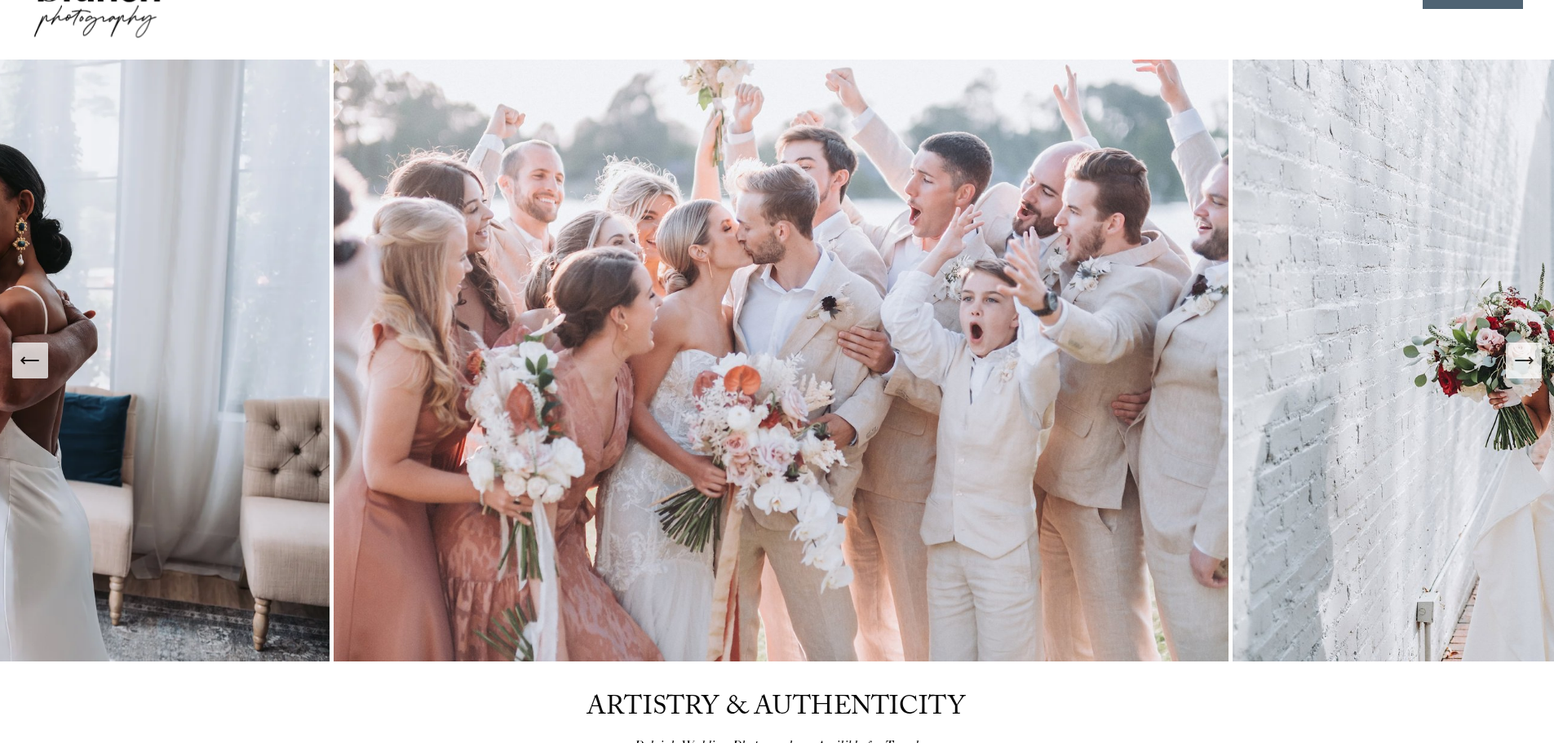
click at [28, 370] on icon "Previous Slide" at bounding box center [30, 360] width 23 height 23
click at [32, 364] on icon "Previous Slide" at bounding box center [30, 360] width 23 height 23
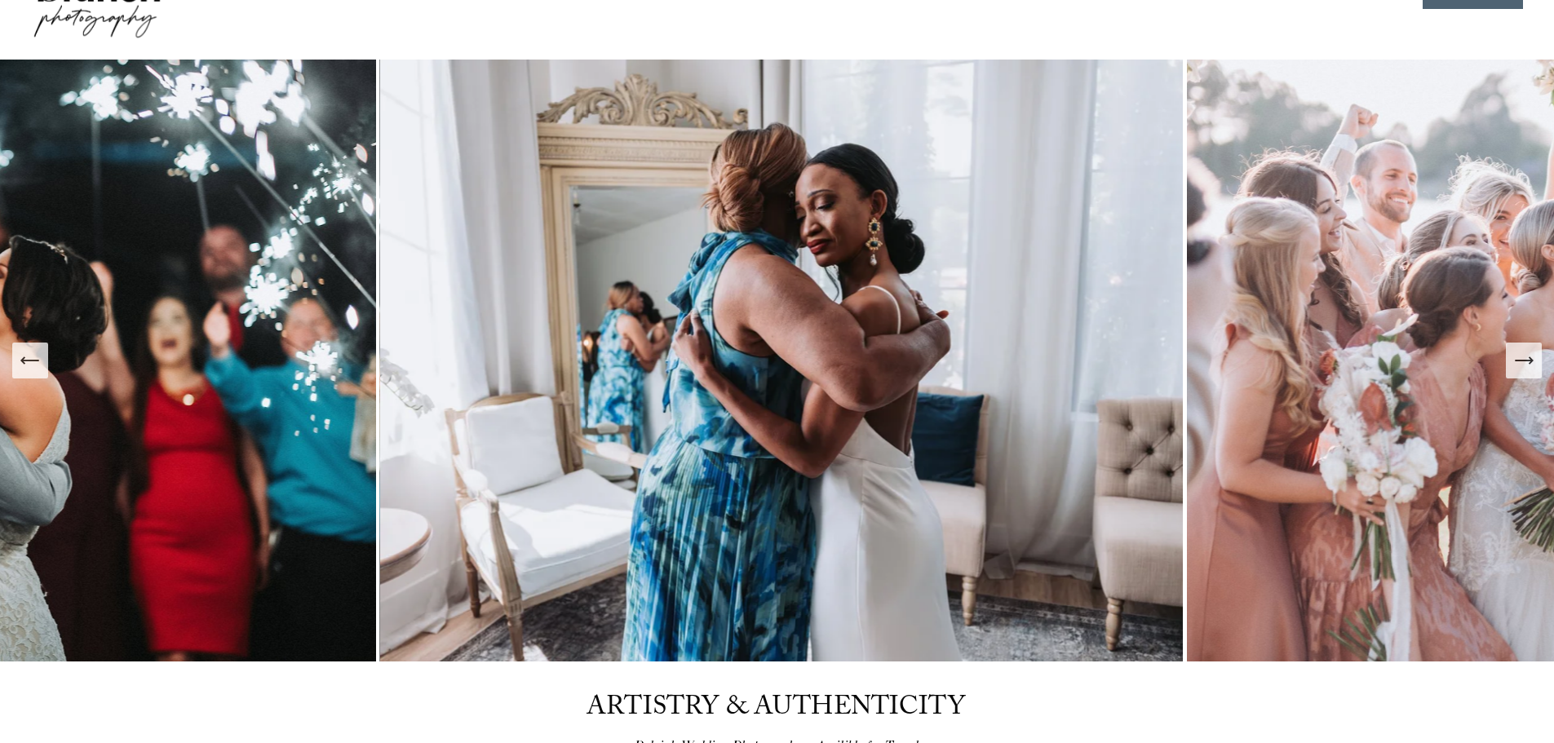
click at [32, 364] on icon "Previous Slide" at bounding box center [30, 360] width 23 height 23
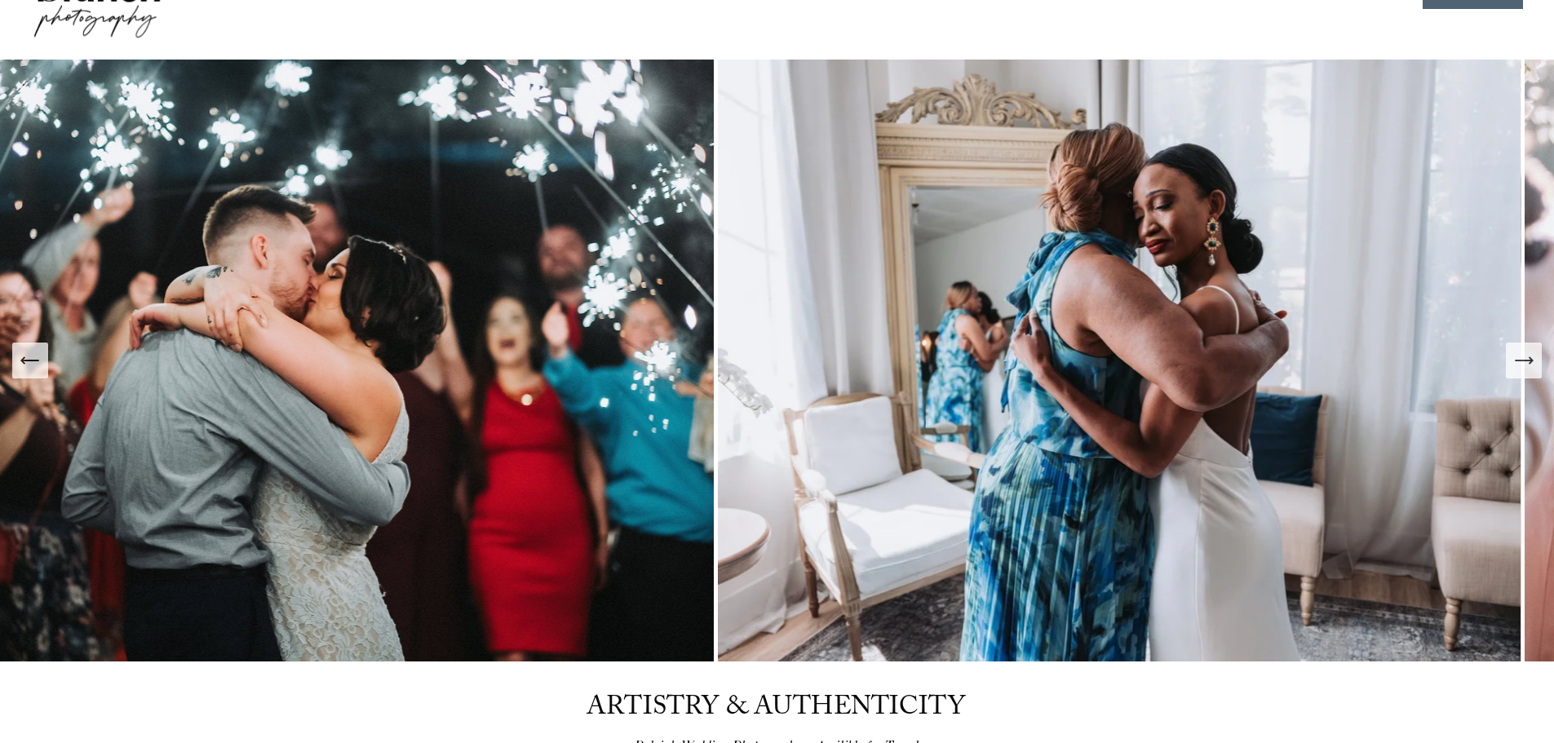
click at [32, 364] on icon "Previous Slide" at bounding box center [30, 360] width 23 height 23
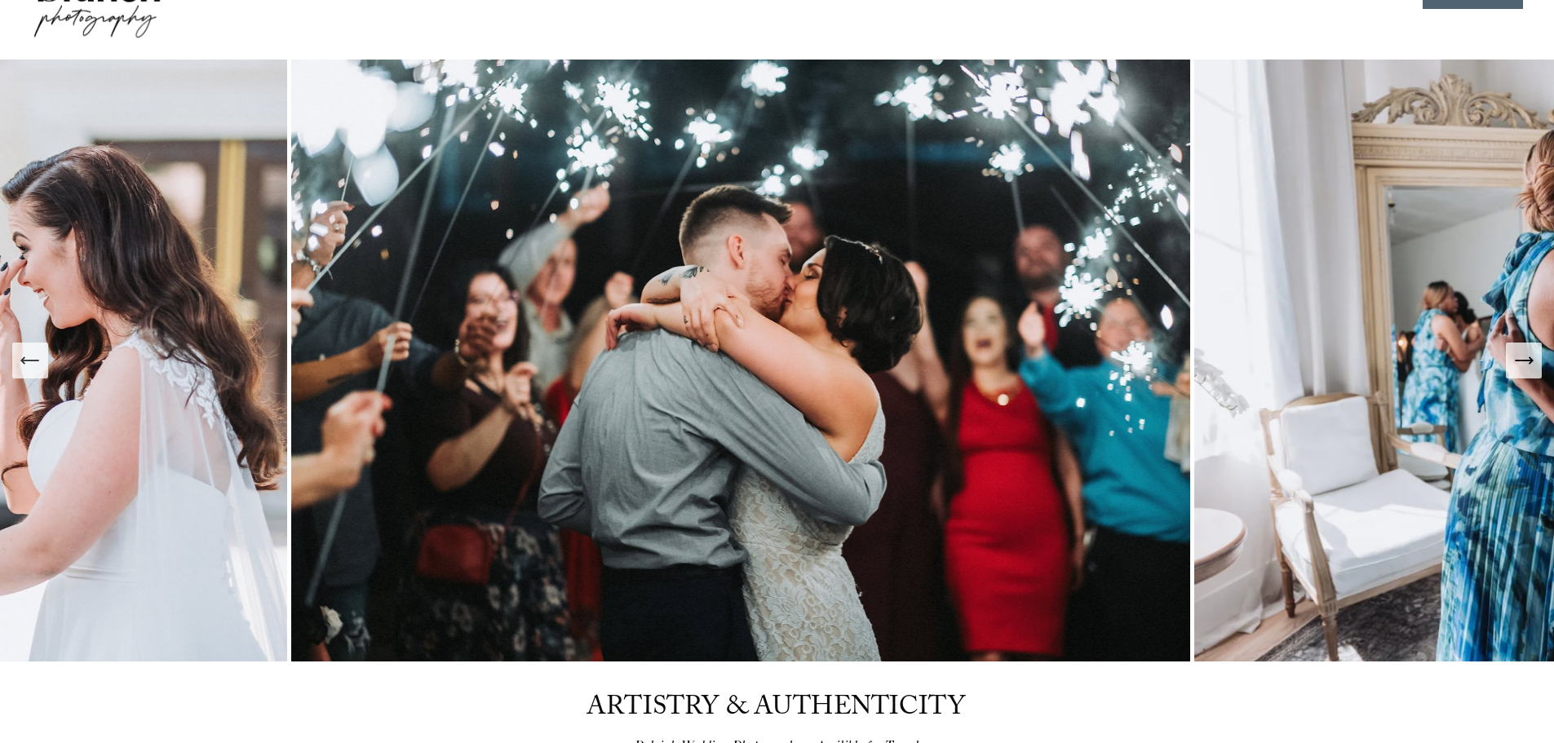
click at [32, 364] on icon "Previous Slide" at bounding box center [30, 360] width 23 height 23
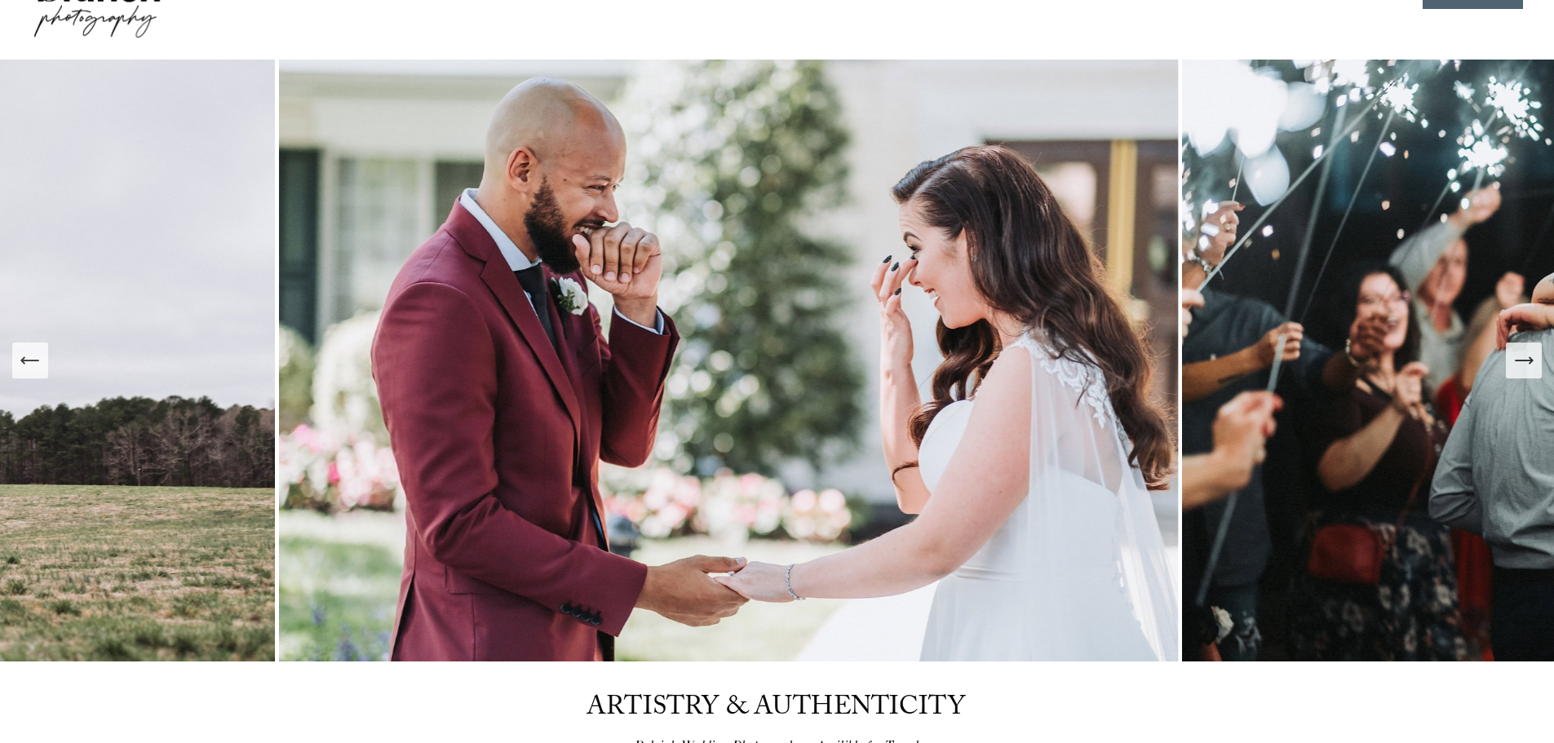
click at [32, 364] on icon "Previous Slide" at bounding box center [30, 360] width 23 height 23
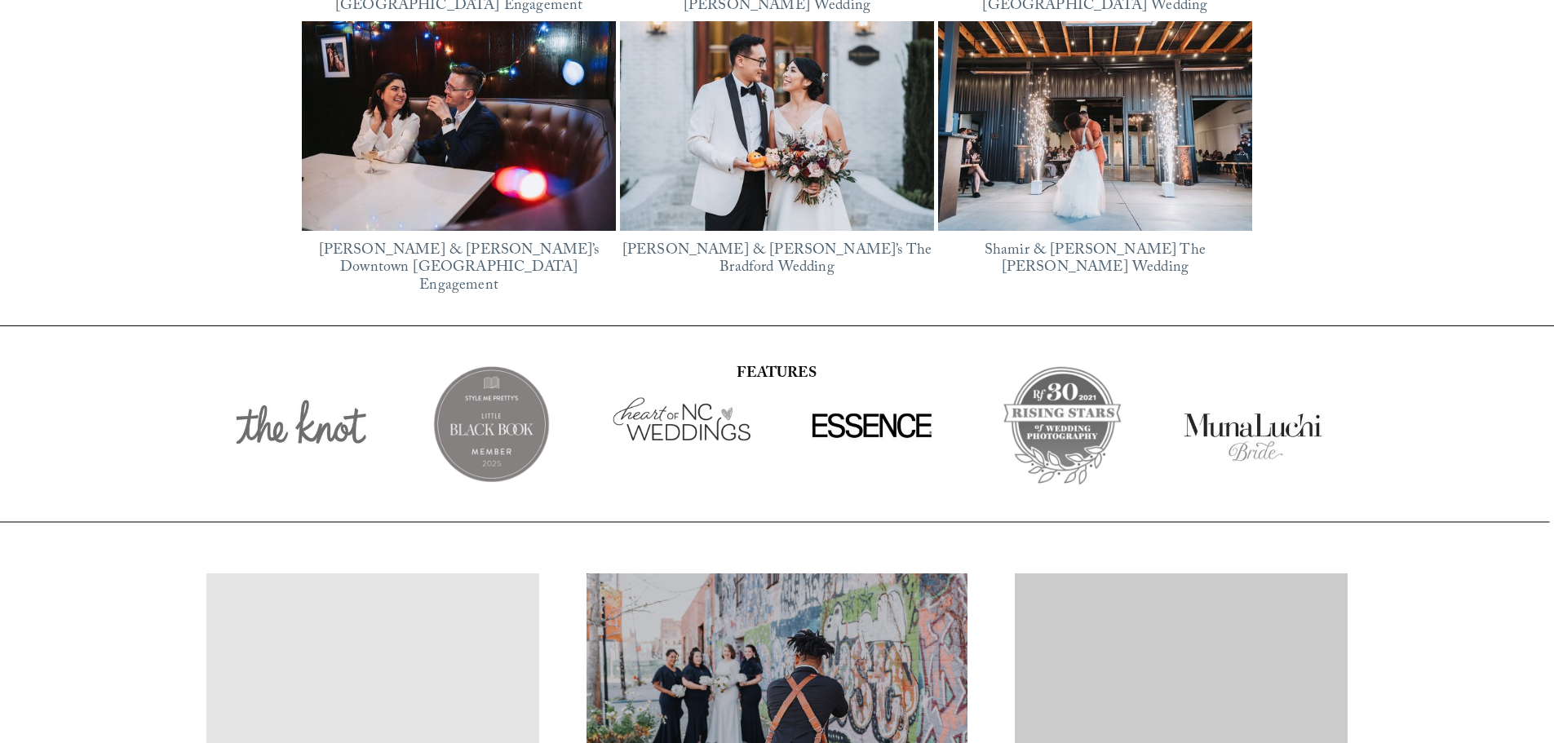
scroll to position [2447, 0]
